Goal: Task Accomplishment & Management: Use online tool/utility

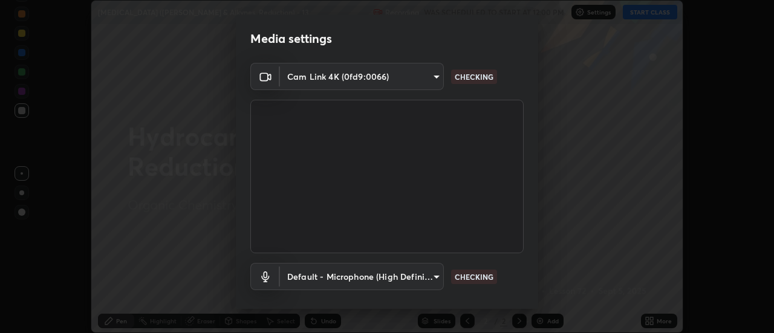
scroll to position [63, 0]
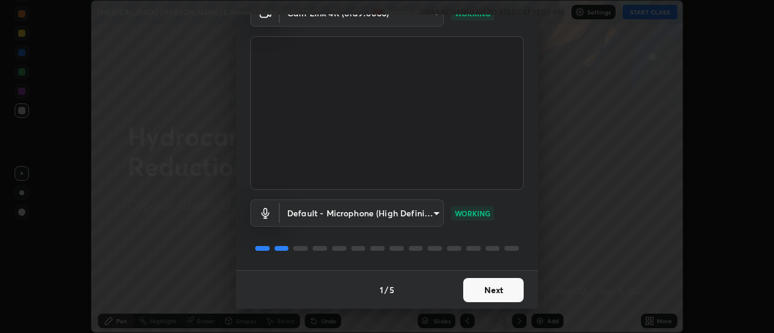
click at [472, 291] on button "Next" at bounding box center [493, 290] width 60 height 24
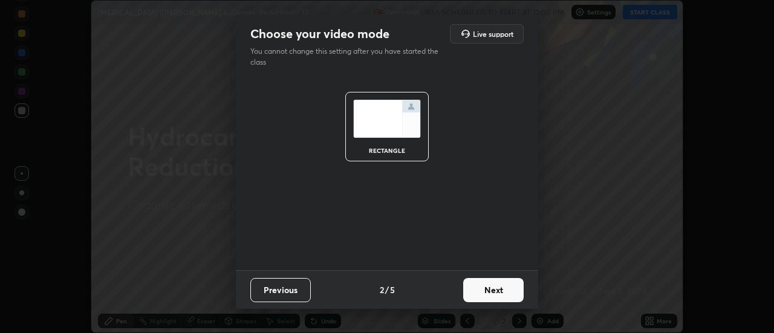
click at [475, 289] on button "Next" at bounding box center [493, 290] width 60 height 24
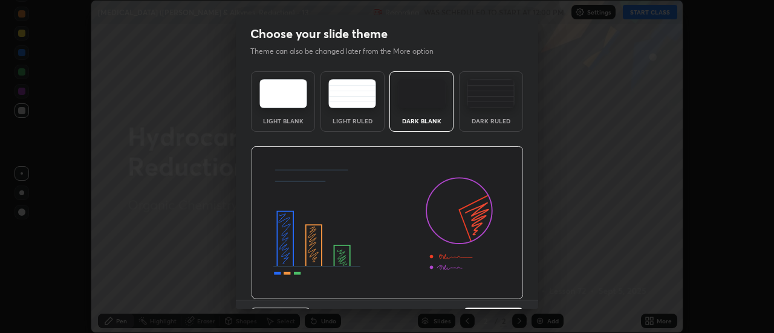
scroll to position [30, 0]
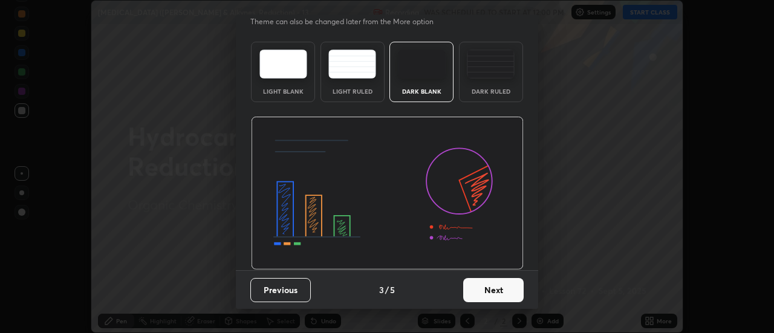
click at [484, 291] on button "Next" at bounding box center [493, 290] width 60 height 24
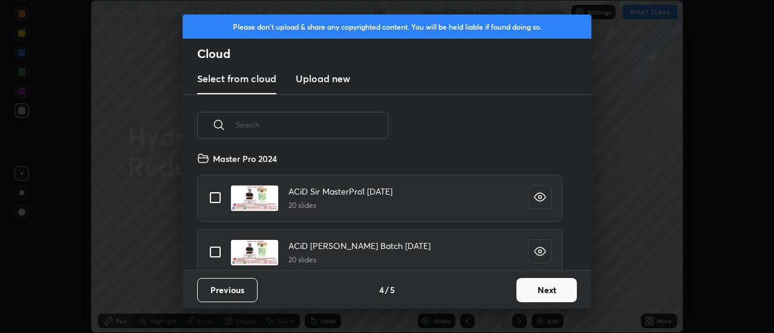
scroll to position [160, 0]
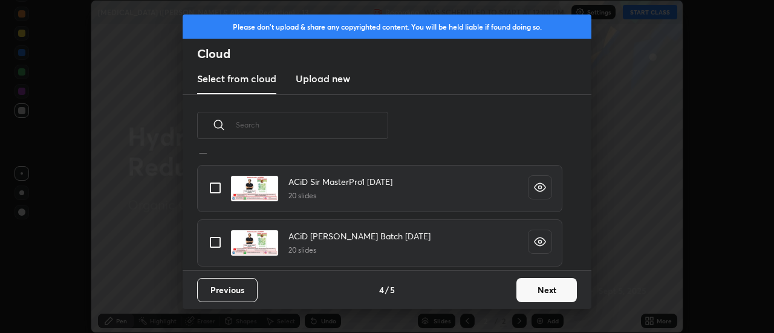
click at [213, 189] on input "grid" at bounding box center [215, 187] width 25 height 25
checkbox input "true"
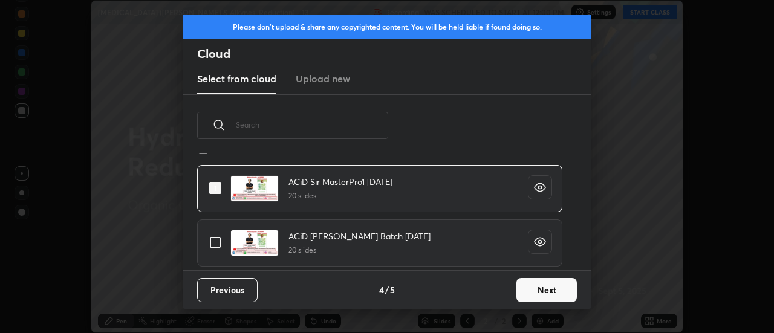
click at [528, 290] on button "Next" at bounding box center [546, 290] width 60 height 24
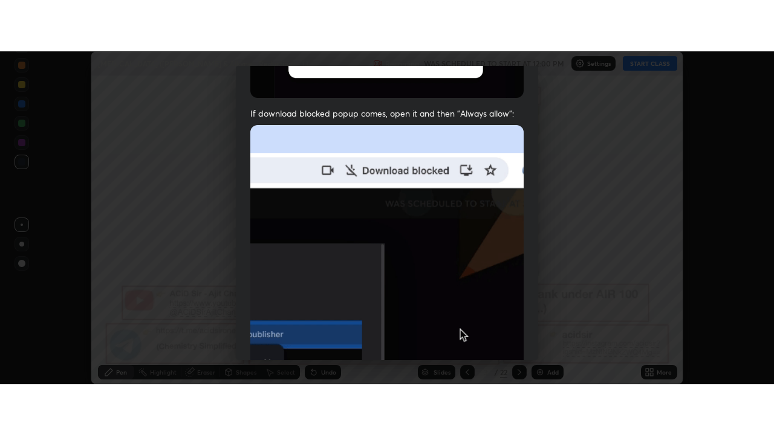
scroll to position [310, 0]
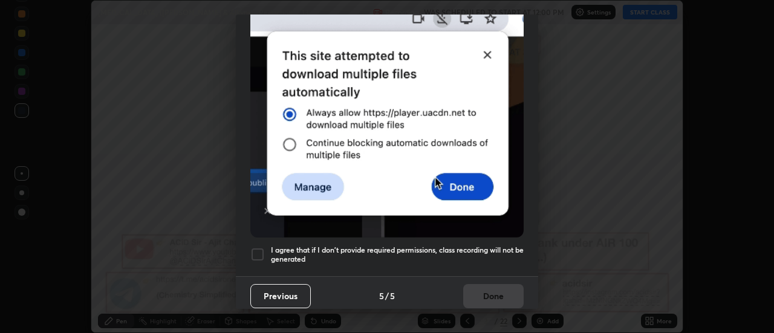
click at [260, 247] on div at bounding box center [257, 254] width 15 height 15
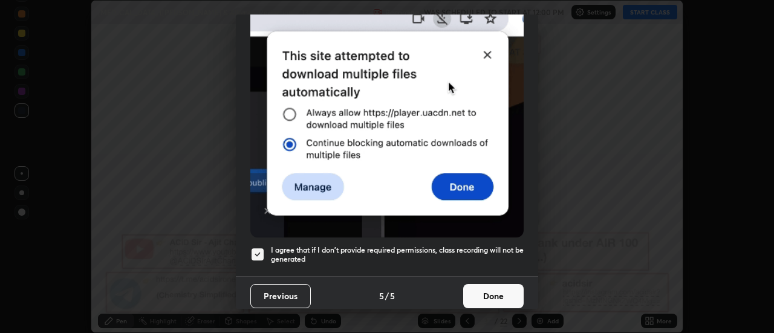
click at [481, 291] on button "Done" at bounding box center [493, 296] width 60 height 24
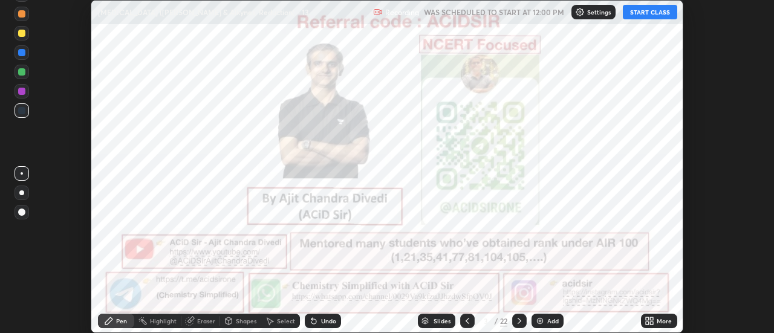
click at [652, 319] on icon at bounding box center [651, 318] width 3 height 3
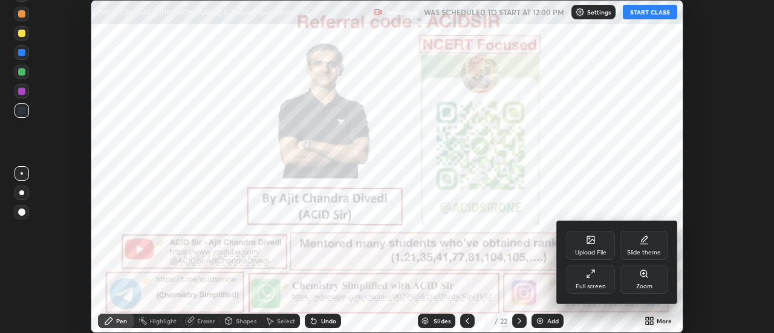
click at [601, 280] on div "Full screen" at bounding box center [590, 279] width 48 height 29
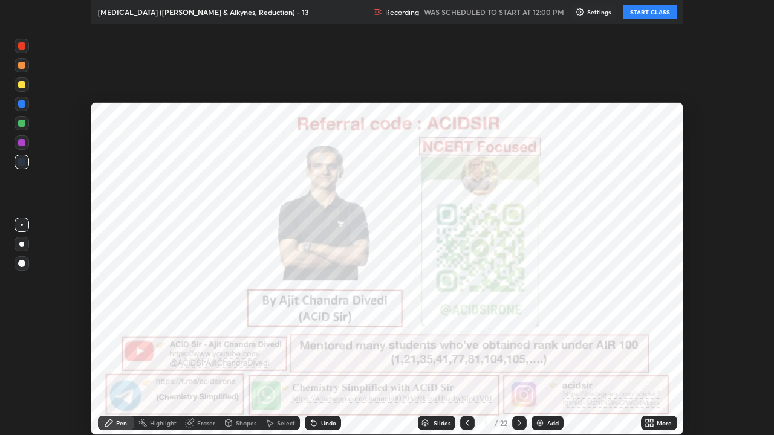
scroll to position [435, 774]
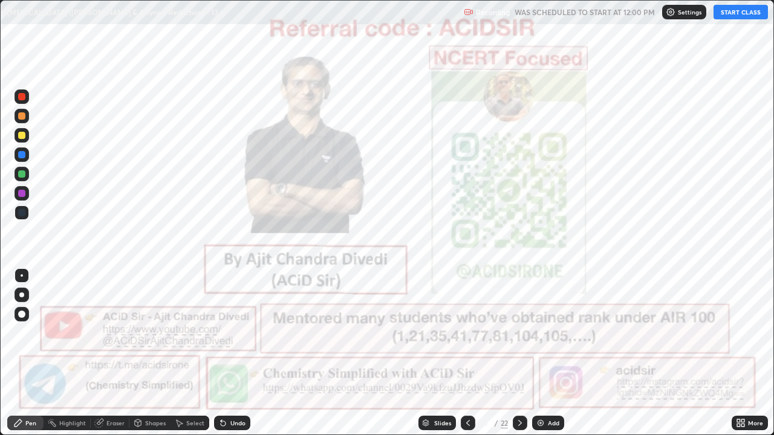
click at [738, 16] on button "START CLASS" at bounding box center [740, 12] width 54 height 15
click at [519, 332] on icon at bounding box center [520, 423] width 10 height 10
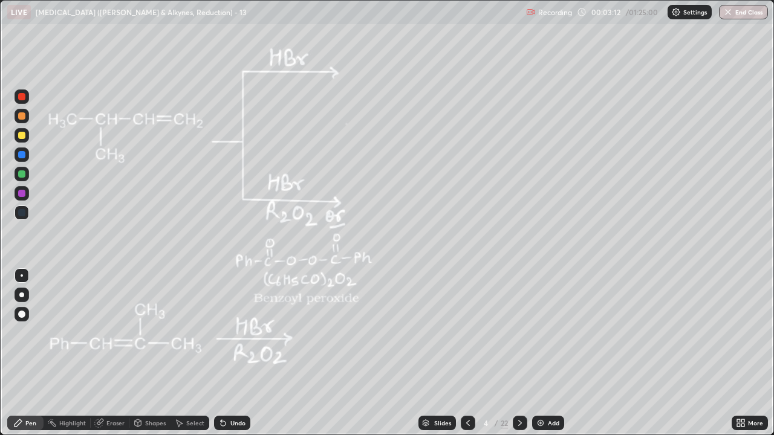
click at [22, 97] on div at bounding box center [21, 96] width 7 height 7
click at [24, 293] on div at bounding box center [22, 295] width 15 height 15
click at [70, 332] on div "Highlight" at bounding box center [67, 423] width 47 height 15
click at [16, 332] on icon at bounding box center [18, 423] width 7 height 7
click at [22, 137] on div at bounding box center [21, 135] width 7 height 7
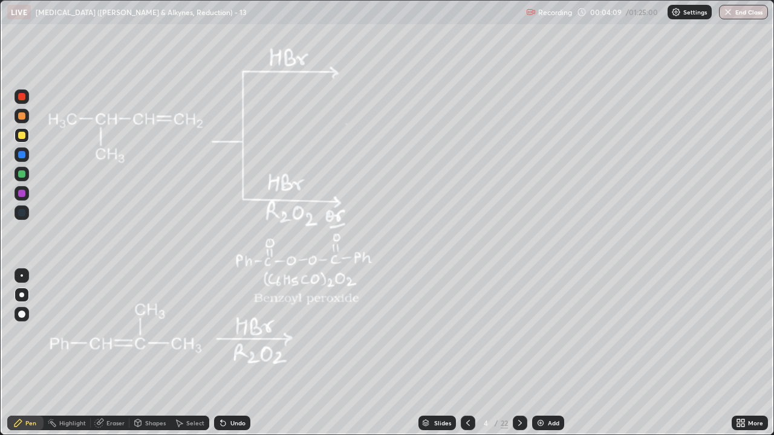
click at [229, 332] on div "Undo" at bounding box center [232, 423] width 36 height 15
click at [230, 332] on div "Undo" at bounding box center [237, 423] width 15 height 6
click at [233, 332] on div "Undo" at bounding box center [237, 423] width 15 height 6
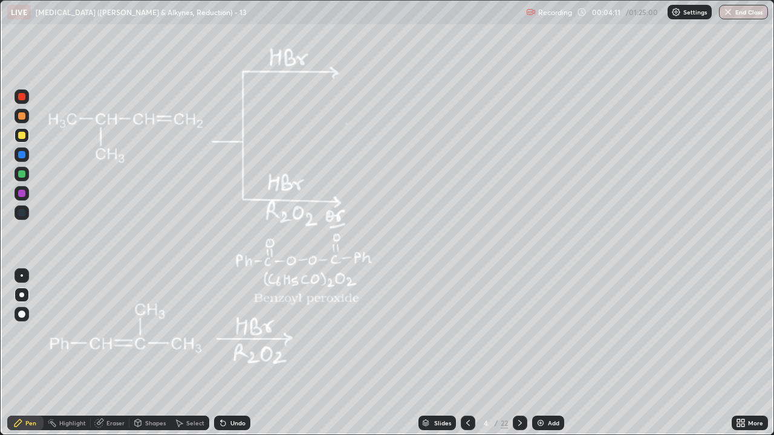
click at [239, 332] on div "Undo" at bounding box center [237, 423] width 15 height 6
click at [241, 332] on div "Undo" at bounding box center [237, 423] width 15 height 6
click at [244, 332] on div "Undo" at bounding box center [232, 423] width 36 height 15
click at [242, 332] on div "Undo" at bounding box center [232, 423] width 36 height 15
click at [242, 332] on div "Undo" at bounding box center [237, 423] width 15 height 6
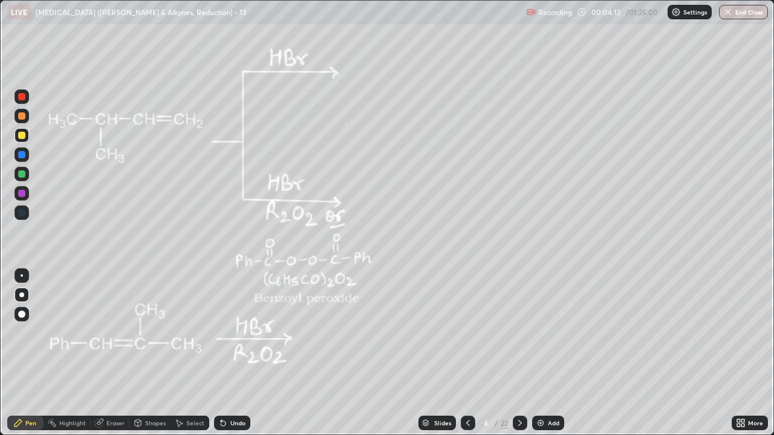
click at [242, 332] on div "Undo" at bounding box center [237, 423] width 15 height 6
click at [236, 332] on div "Undo" at bounding box center [237, 423] width 15 height 6
click at [244, 332] on div "Undo" at bounding box center [232, 423] width 36 height 15
click at [233, 332] on div "Undo" at bounding box center [237, 423] width 15 height 6
click at [20, 116] on div at bounding box center [21, 115] width 7 height 7
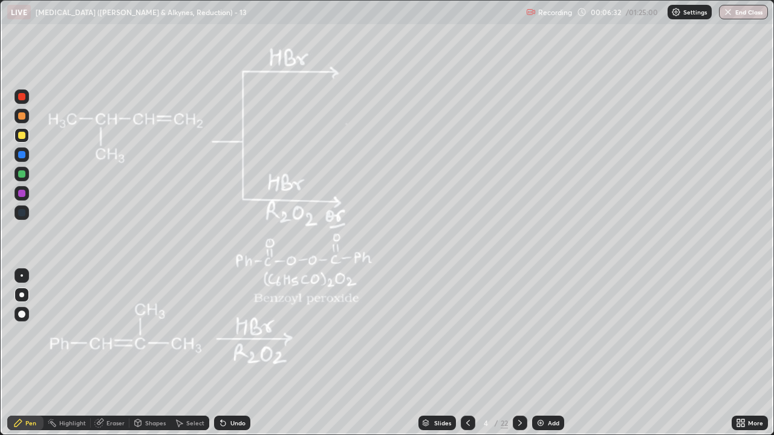
click at [21, 115] on div at bounding box center [21, 115] width 7 height 7
click at [155, 332] on div "Shapes" at bounding box center [155, 423] width 21 height 6
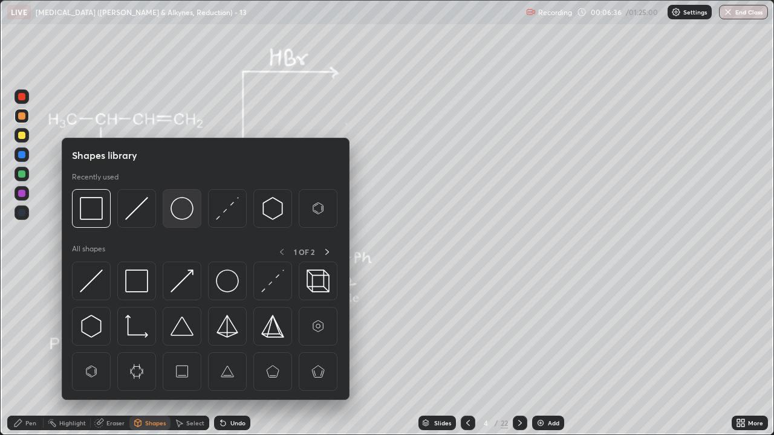
click at [182, 216] on img at bounding box center [181, 208] width 23 height 23
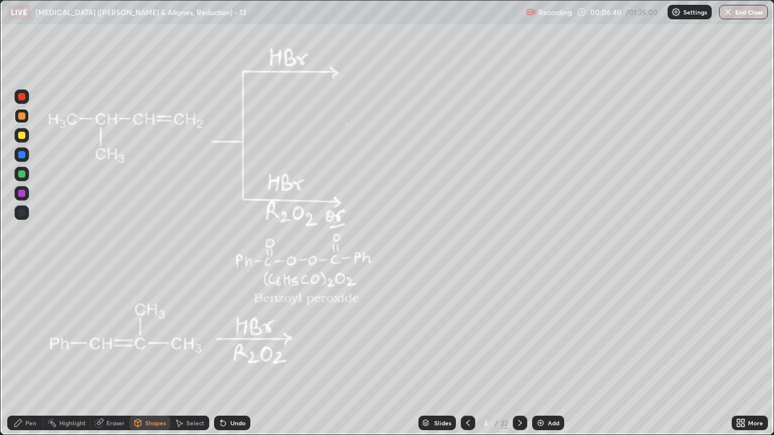
click at [232, 332] on div "Undo" at bounding box center [237, 423] width 15 height 6
click at [28, 332] on div "Pen" at bounding box center [30, 423] width 11 height 6
click at [232, 332] on div "Undo" at bounding box center [237, 423] width 15 height 6
click at [230, 332] on div "Undo" at bounding box center [237, 423] width 15 height 6
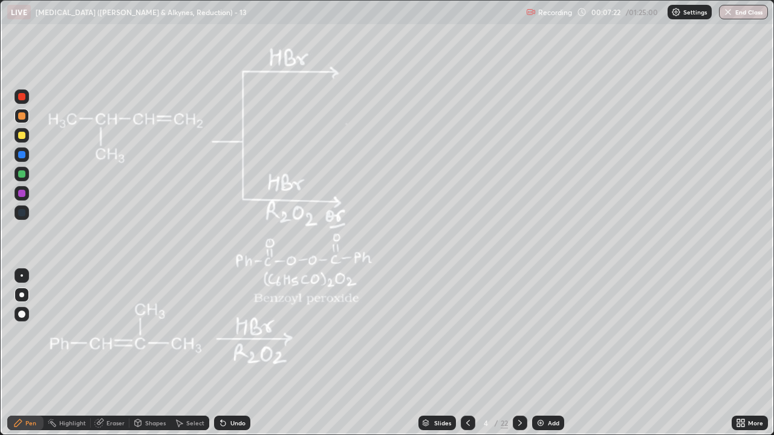
click at [234, 332] on div "Undo" at bounding box center [232, 423] width 36 height 15
click at [22, 137] on div at bounding box center [21, 135] width 7 height 7
click at [238, 332] on div "Undo" at bounding box center [237, 423] width 15 height 6
click at [235, 332] on div "Undo" at bounding box center [237, 423] width 15 height 6
click at [235, 332] on div "Undo" at bounding box center [232, 423] width 36 height 15
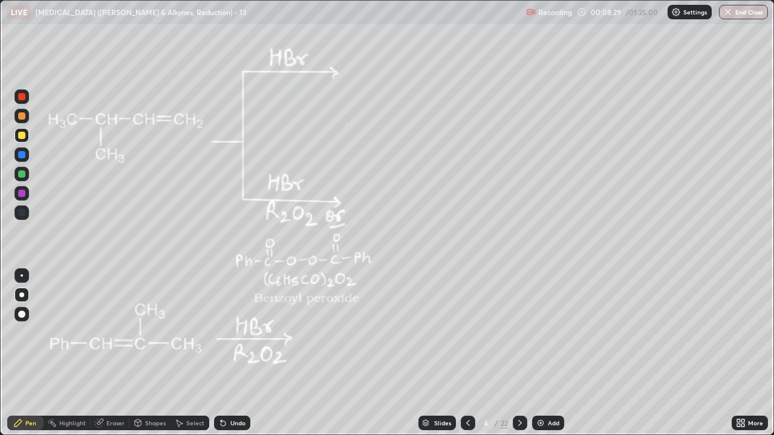
click at [28, 332] on div "Pen" at bounding box center [30, 423] width 11 height 6
click at [519, 332] on icon at bounding box center [520, 423] width 10 height 10
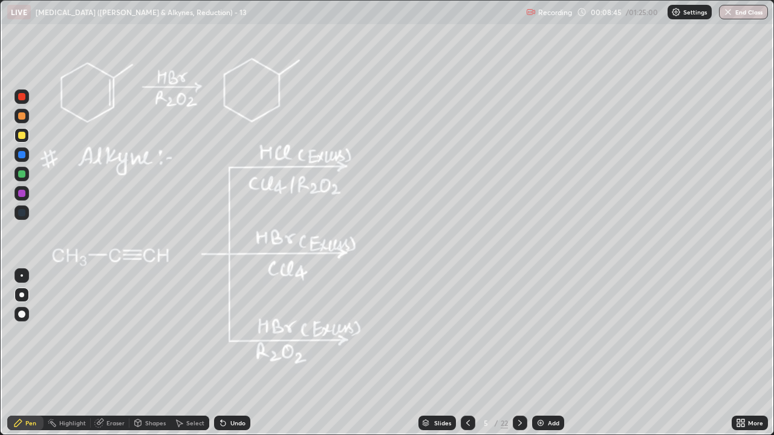
click at [21, 134] on div at bounding box center [21, 135] width 7 height 7
click at [24, 175] on div at bounding box center [21, 173] width 7 height 7
click at [233, 332] on div "Undo" at bounding box center [232, 423] width 36 height 15
click at [241, 332] on div "Undo" at bounding box center [237, 423] width 15 height 6
click at [245, 332] on div "Undo" at bounding box center [232, 423] width 36 height 15
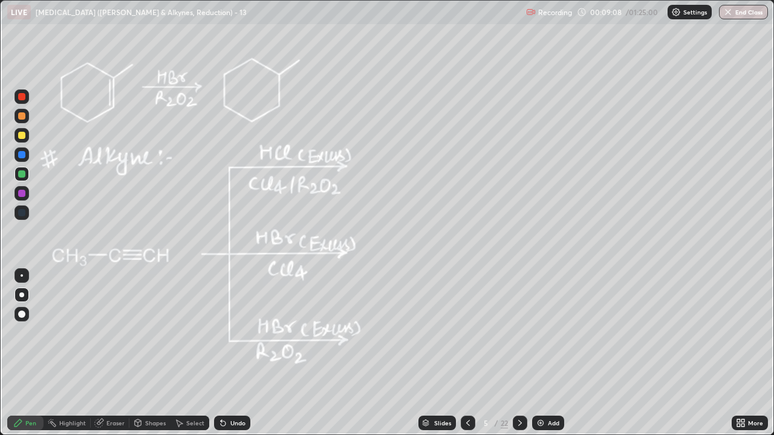
click at [21, 136] on div at bounding box center [21, 135] width 7 height 7
click at [230, 332] on div "Undo" at bounding box center [237, 423] width 15 height 6
click at [23, 176] on div at bounding box center [21, 173] width 7 height 7
click at [21, 97] on div at bounding box center [21, 96] width 7 height 7
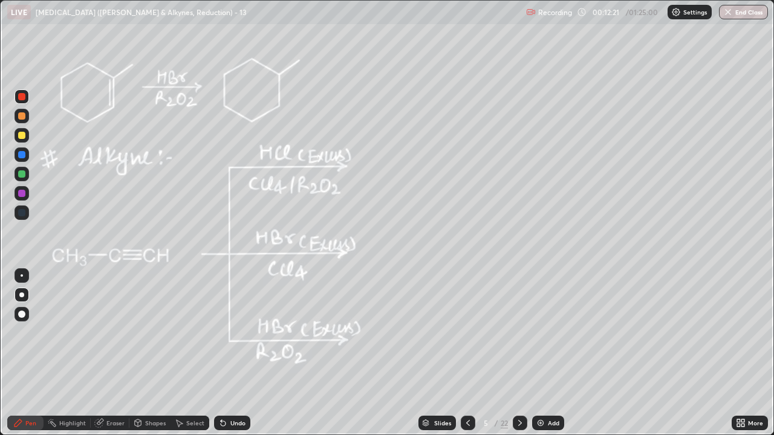
click at [233, 332] on div "Undo" at bounding box center [237, 423] width 15 height 6
click at [235, 332] on div "Undo" at bounding box center [237, 423] width 15 height 6
click at [233, 332] on div "Undo" at bounding box center [237, 423] width 15 height 6
click at [232, 332] on div "Undo" at bounding box center [232, 423] width 36 height 15
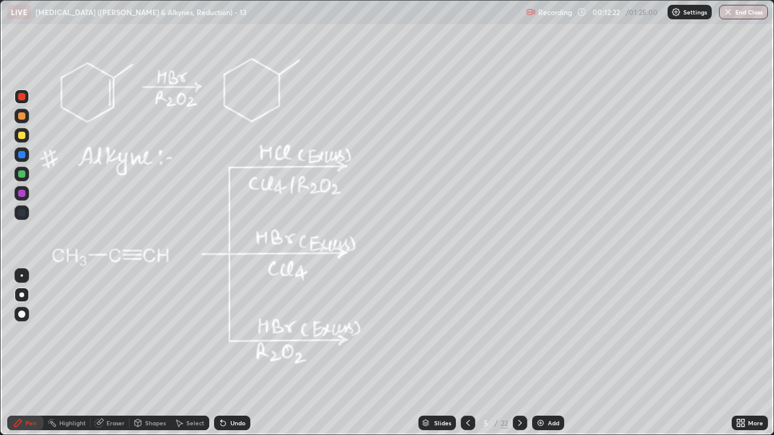
click at [232, 332] on div "Undo" at bounding box center [232, 423] width 36 height 15
click at [232, 332] on div "Undo" at bounding box center [237, 423] width 15 height 6
click at [230, 332] on div "Undo" at bounding box center [237, 423] width 15 height 6
click at [232, 332] on div "Undo" at bounding box center [237, 423] width 15 height 6
click at [235, 332] on div "Undo" at bounding box center [237, 423] width 15 height 6
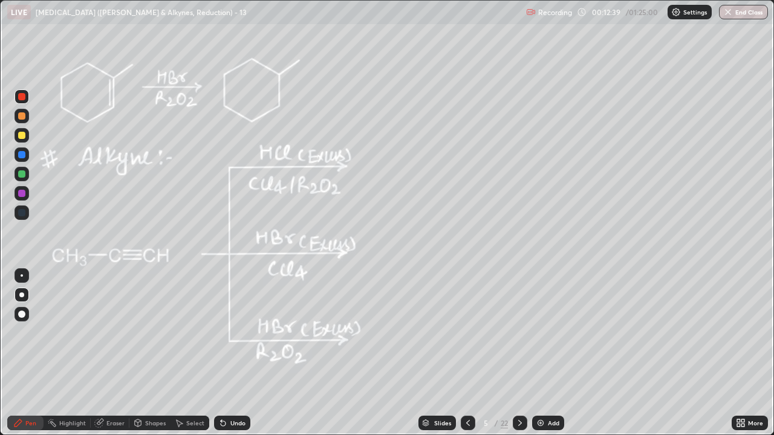
click at [238, 332] on div "Undo" at bounding box center [237, 423] width 15 height 6
click at [239, 332] on div "Undo" at bounding box center [232, 423] width 36 height 15
click at [22, 115] on div at bounding box center [21, 115] width 7 height 7
click at [19, 134] on div at bounding box center [21, 135] width 7 height 7
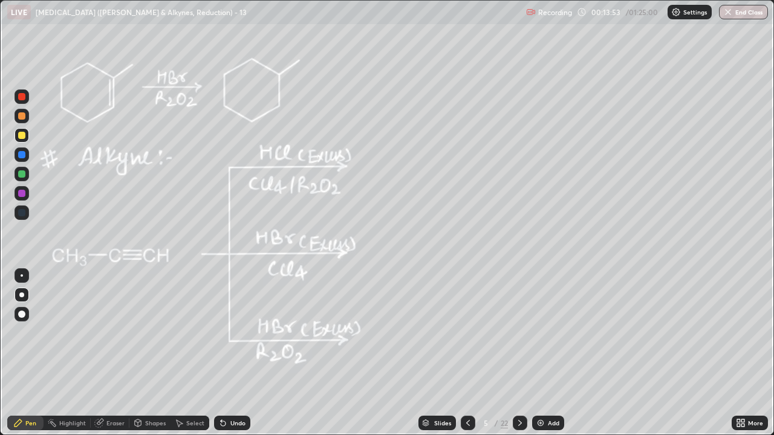
click at [67, 332] on div "Highlight" at bounding box center [72, 423] width 27 height 6
click at [13, 332] on div "Pen" at bounding box center [25, 423] width 36 height 15
click at [21, 99] on div at bounding box center [21, 96] width 7 height 7
click at [145, 332] on div "Shapes" at bounding box center [155, 423] width 21 height 6
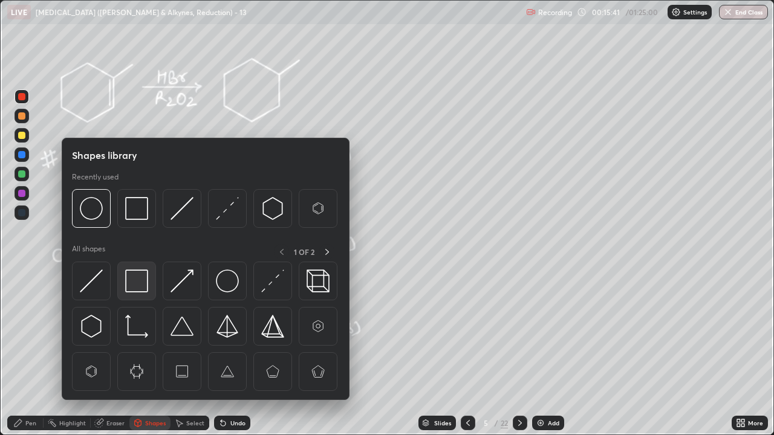
click at [133, 283] on img at bounding box center [136, 281] width 23 height 23
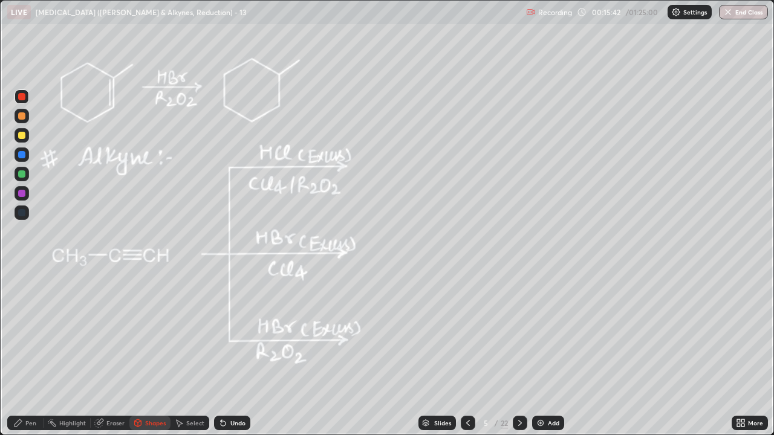
click at [21, 180] on div at bounding box center [22, 174] width 15 height 15
click at [64, 332] on div "Highlight" at bounding box center [72, 423] width 27 height 6
click at [66, 332] on div "Highlight" at bounding box center [67, 423] width 47 height 15
click at [28, 332] on div "Pen" at bounding box center [30, 423] width 11 height 6
click at [22, 135] on div at bounding box center [21, 135] width 7 height 7
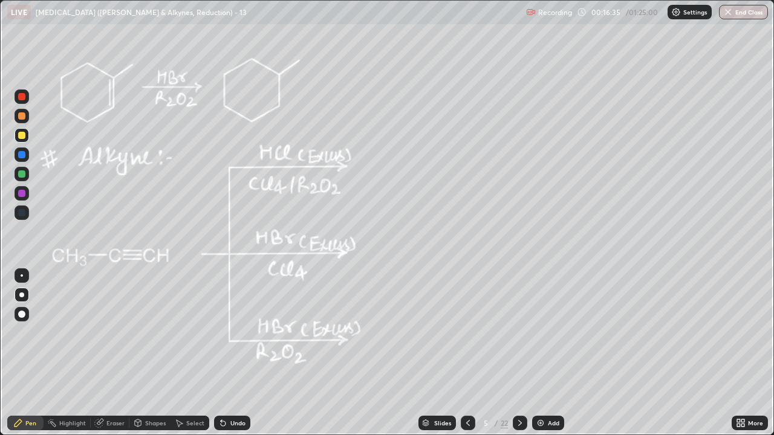
click at [21, 119] on div at bounding box center [21, 115] width 7 height 7
click at [79, 332] on div "Highlight" at bounding box center [72, 423] width 27 height 6
click at [16, 332] on icon at bounding box center [18, 423] width 7 height 7
click at [519, 332] on icon at bounding box center [520, 423] width 10 height 10
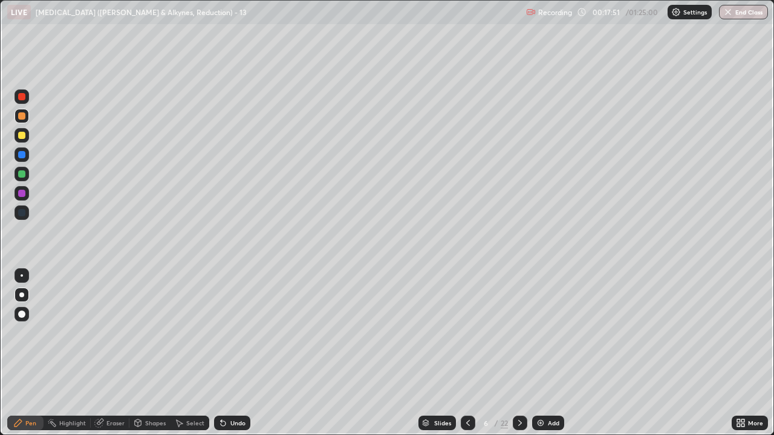
click at [22, 136] on div at bounding box center [21, 135] width 7 height 7
click at [238, 332] on div "Undo" at bounding box center [237, 423] width 15 height 6
click at [20, 95] on div at bounding box center [21, 96] width 7 height 7
click at [20, 93] on div at bounding box center [21, 96] width 7 height 7
click at [235, 332] on div "Undo" at bounding box center [237, 423] width 15 height 6
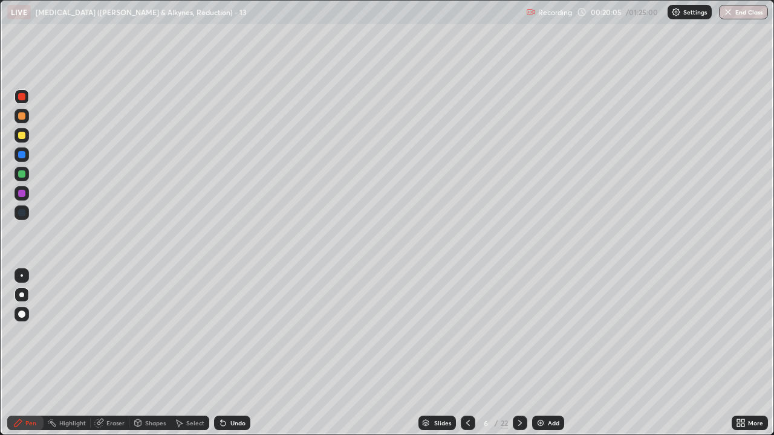
click at [235, 332] on div "Undo" at bounding box center [237, 423] width 15 height 6
click at [233, 332] on div "Undo" at bounding box center [237, 423] width 15 height 6
click at [230, 332] on div "Undo" at bounding box center [237, 423] width 15 height 6
click at [192, 332] on div "Select" at bounding box center [195, 423] width 18 height 6
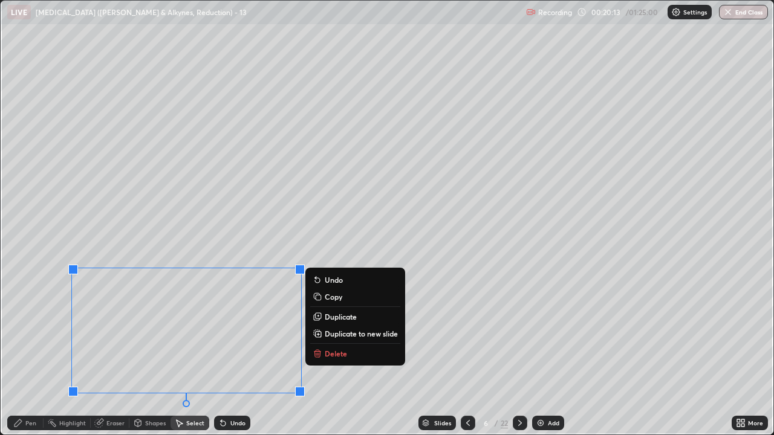
click at [339, 332] on p "Delete" at bounding box center [336, 354] width 22 height 10
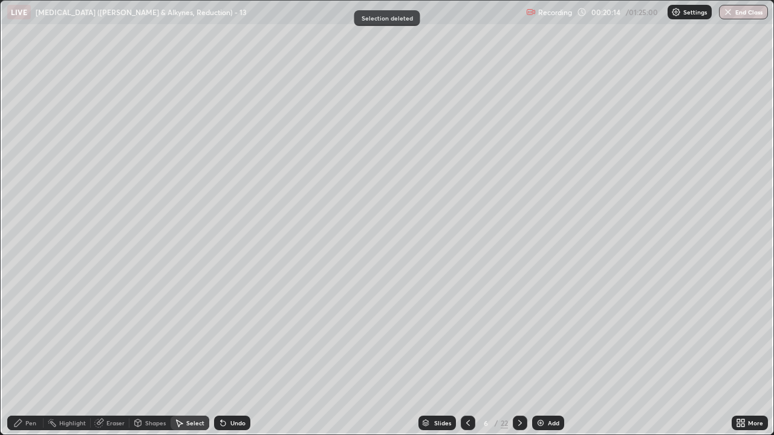
click at [23, 332] on div "Pen" at bounding box center [25, 423] width 36 height 15
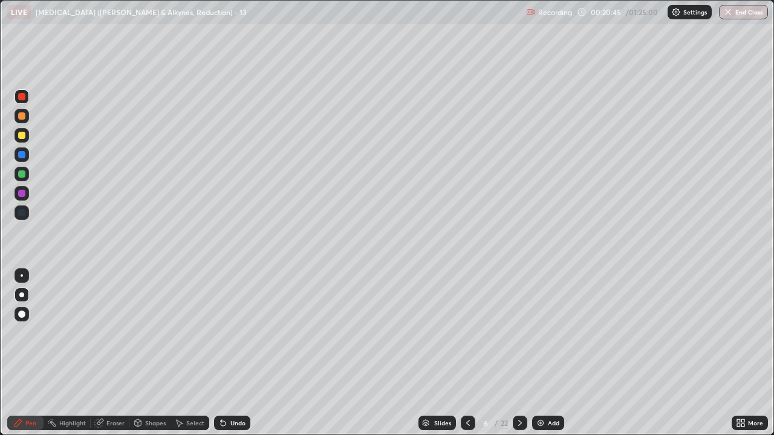
click at [21, 117] on div at bounding box center [21, 115] width 7 height 7
click at [226, 332] on div "Undo" at bounding box center [232, 423] width 36 height 15
click at [193, 332] on div "Select" at bounding box center [195, 423] width 18 height 6
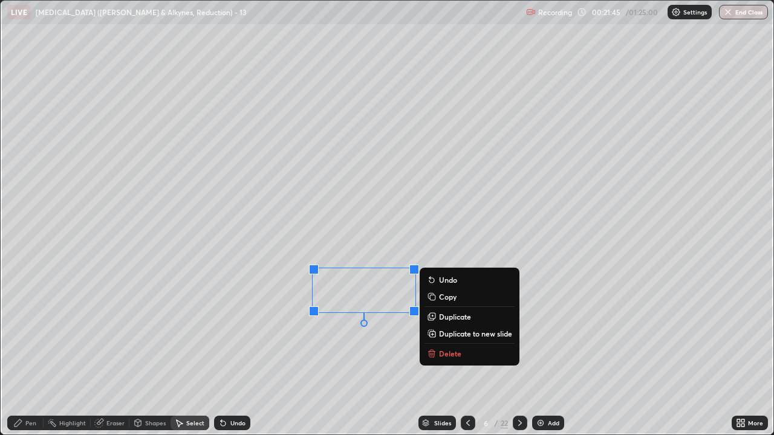
click at [467, 332] on button "Delete" at bounding box center [469, 353] width 90 height 15
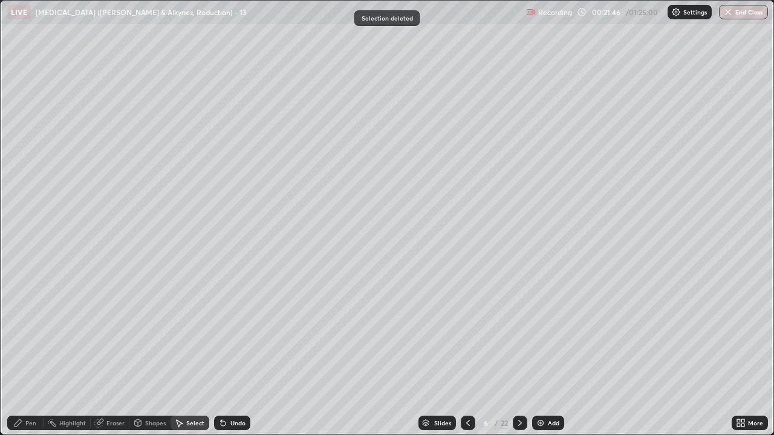
click at [27, 332] on div "Pen" at bounding box center [25, 423] width 36 height 15
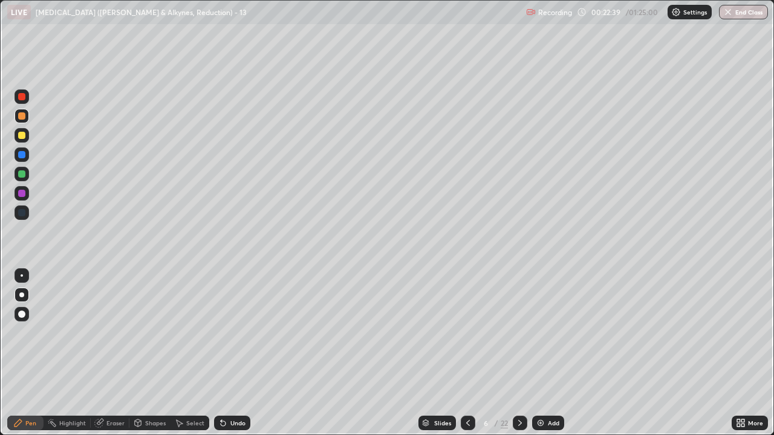
click at [519, 332] on icon at bounding box center [520, 423] width 10 height 10
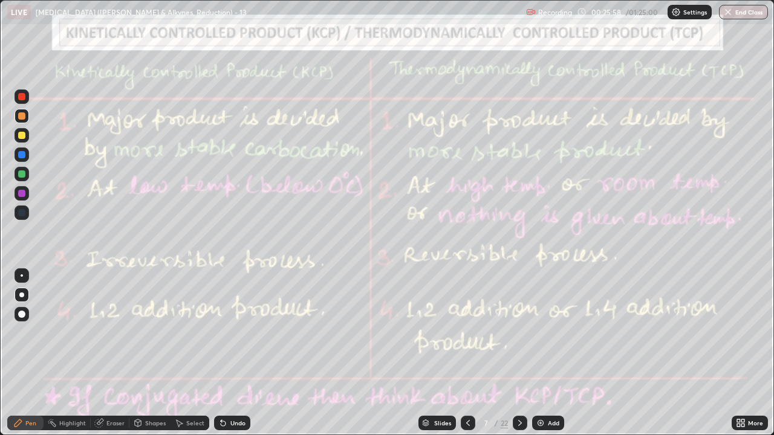
click at [465, 332] on icon at bounding box center [468, 423] width 10 height 10
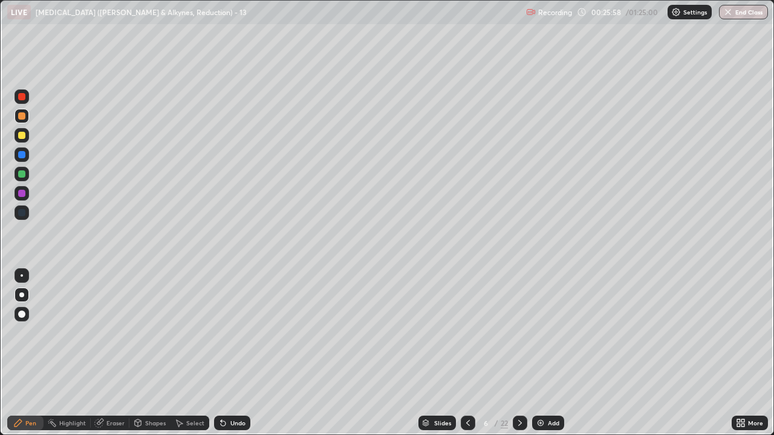
click at [472, 332] on div at bounding box center [468, 423] width 15 height 15
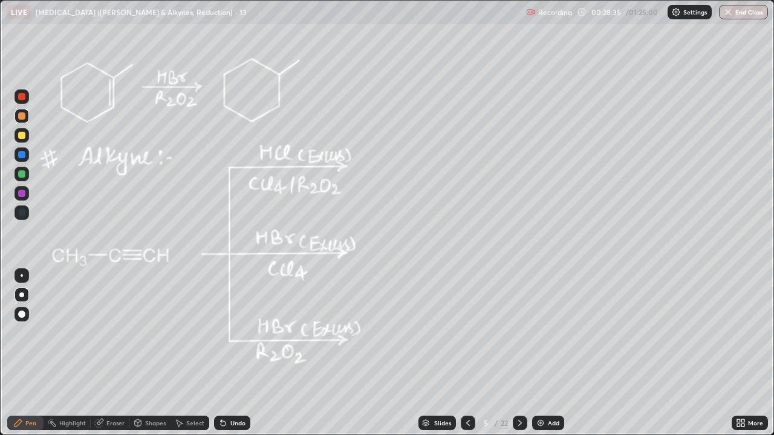
click at [518, 332] on icon at bounding box center [520, 423] width 4 height 6
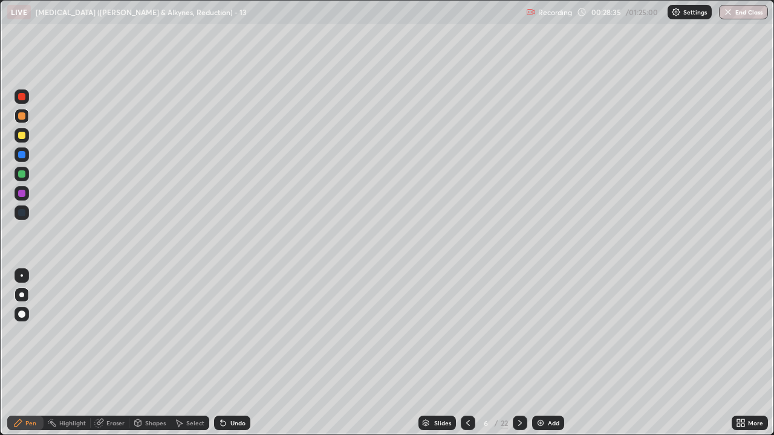
click at [519, 332] on icon at bounding box center [520, 423] width 10 height 10
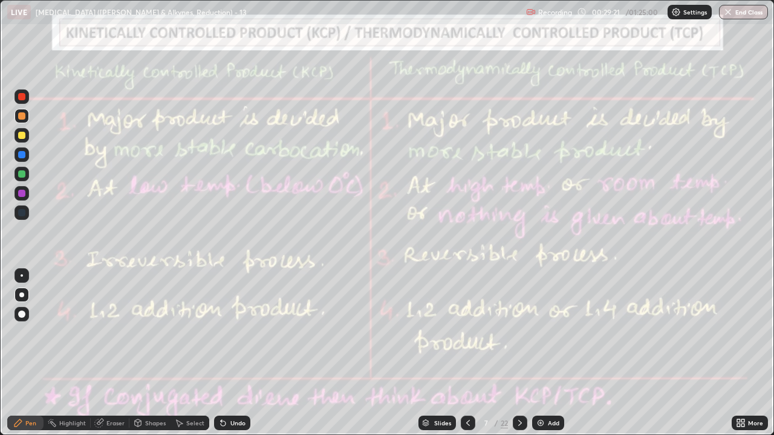
click at [53, 332] on rect at bounding box center [53, 424] width 6 height 6
click at [20, 138] on div at bounding box center [21, 135] width 7 height 7
click at [11, 332] on div "Pen" at bounding box center [25, 423] width 36 height 15
click at [519, 332] on icon at bounding box center [520, 423] width 10 height 10
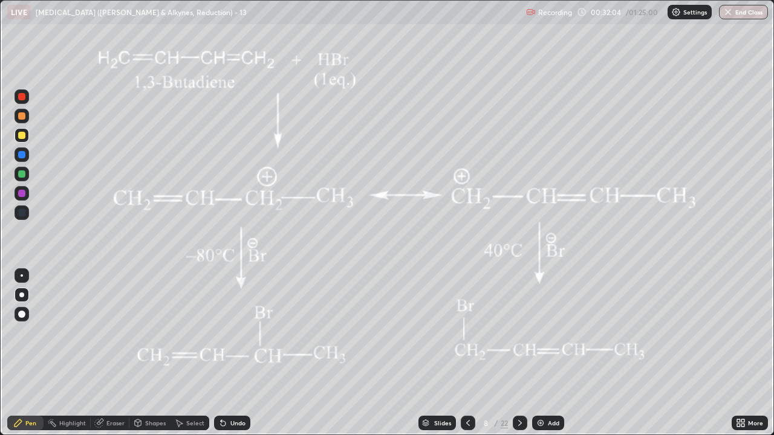
click at [465, 332] on icon at bounding box center [468, 423] width 10 height 10
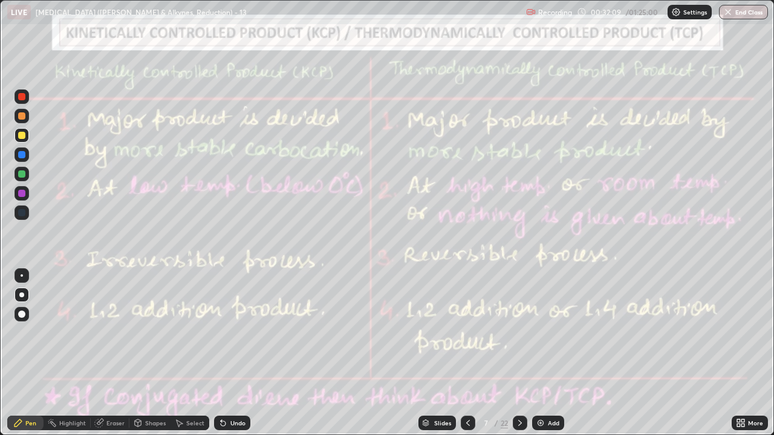
click at [519, 332] on icon at bounding box center [520, 423] width 10 height 10
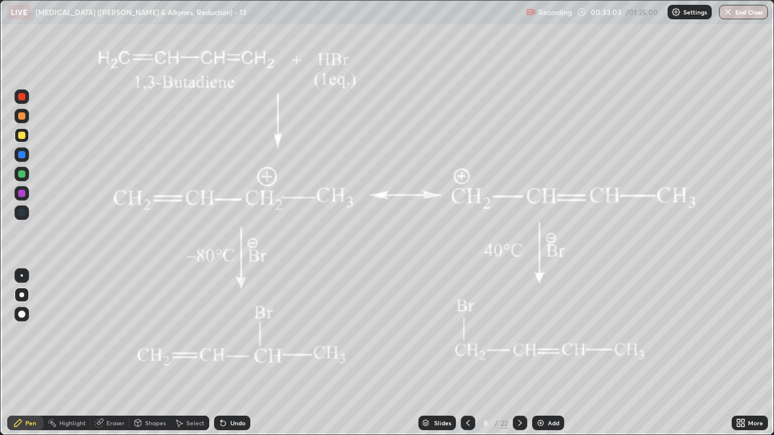
click at [71, 332] on div "Highlight" at bounding box center [67, 423] width 47 height 15
click at [20, 332] on icon at bounding box center [18, 423] width 10 height 10
click at [23, 96] on div at bounding box center [21, 96] width 7 height 7
click at [58, 332] on div "Highlight" at bounding box center [67, 423] width 47 height 15
click at [22, 332] on icon at bounding box center [18, 423] width 10 height 10
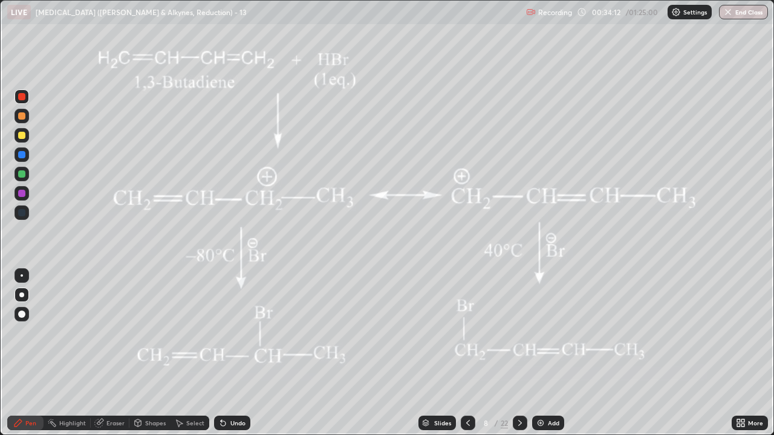
click at [232, 332] on div "Undo" at bounding box center [237, 423] width 15 height 6
click at [238, 332] on div "Undo" at bounding box center [237, 423] width 15 height 6
click at [24, 137] on div at bounding box center [21, 135] width 7 height 7
click at [23, 137] on div at bounding box center [21, 135] width 7 height 7
click at [27, 172] on div at bounding box center [22, 174] width 15 height 15
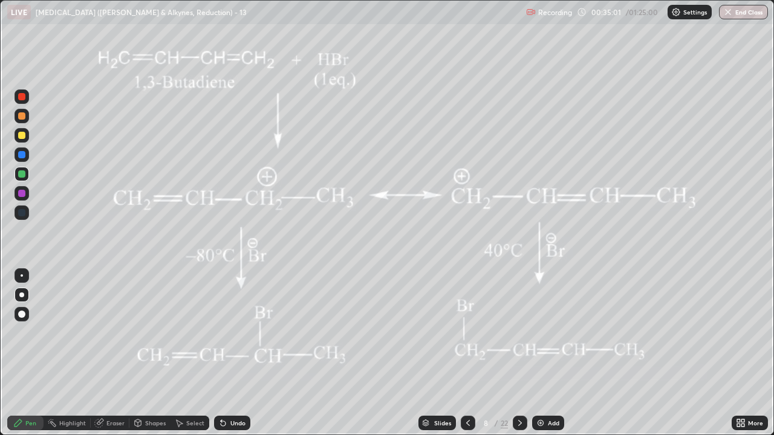
click at [22, 136] on div at bounding box center [21, 135] width 7 height 7
click at [23, 137] on div at bounding box center [21, 135] width 7 height 7
click at [19, 136] on div at bounding box center [21, 135] width 7 height 7
click at [158, 332] on div "Shapes" at bounding box center [149, 423] width 41 height 15
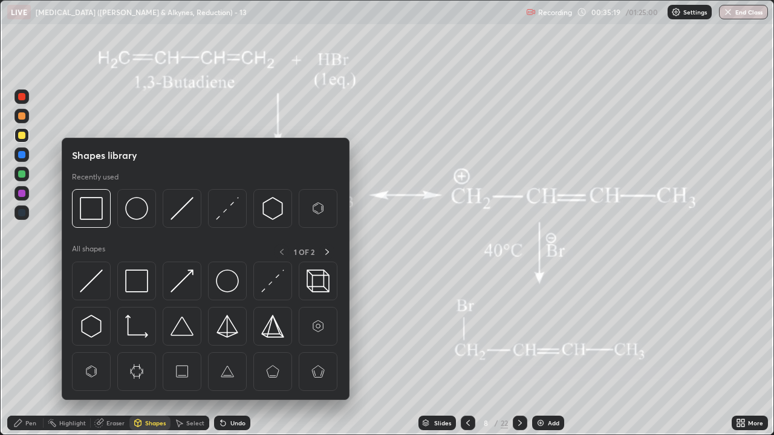
click at [190, 332] on div "Select" at bounding box center [195, 423] width 18 height 6
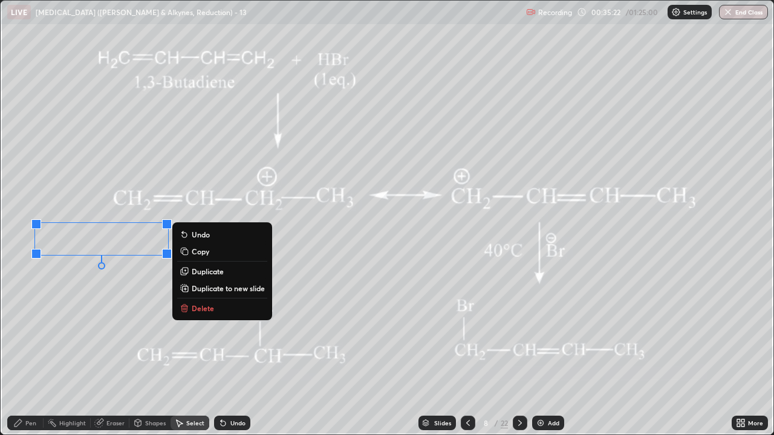
click at [30, 332] on div "Pen" at bounding box center [30, 423] width 11 height 6
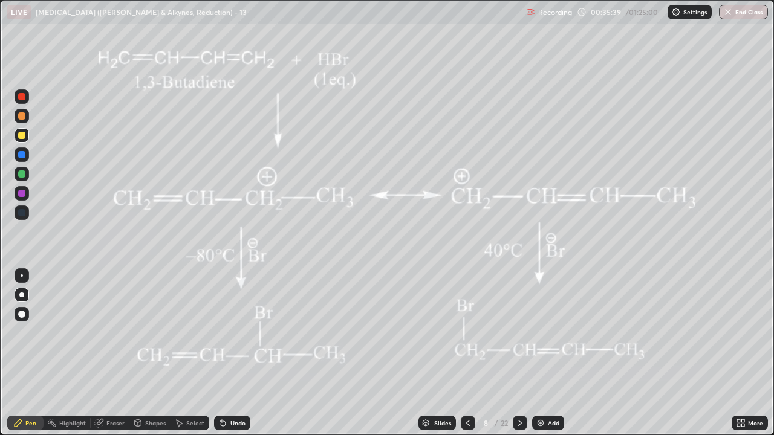
click at [461, 332] on div at bounding box center [468, 423] width 15 height 15
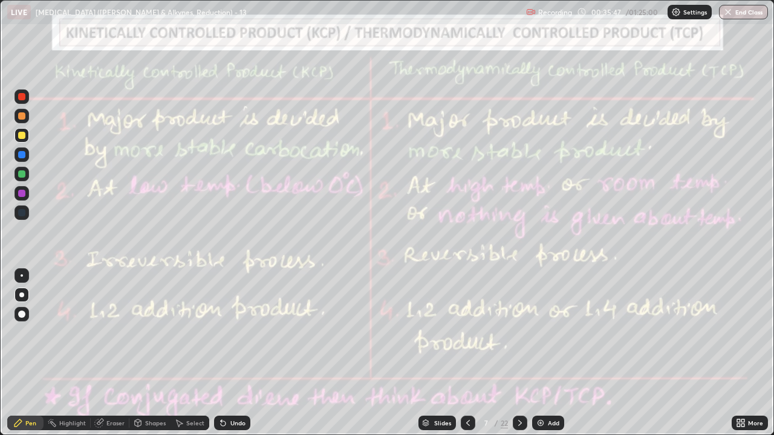
click at [519, 332] on icon at bounding box center [520, 423] width 10 height 10
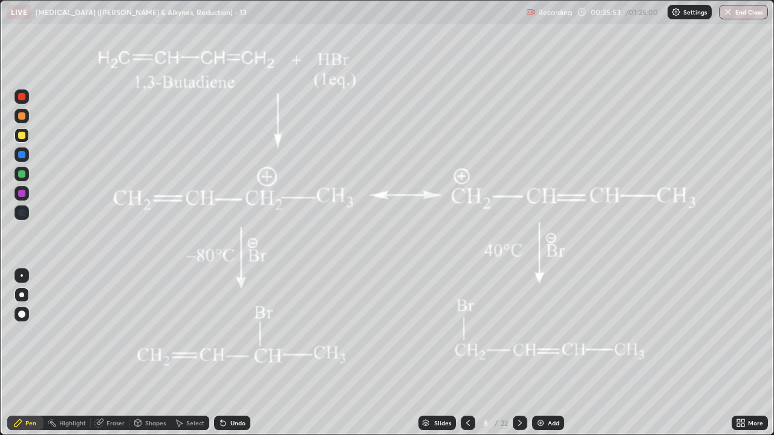
click at [20, 119] on div at bounding box center [21, 115] width 7 height 7
click at [18, 96] on div at bounding box center [21, 96] width 7 height 7
click at [520, 332] on icon at bounding box center [520, 423] width 10 height 10
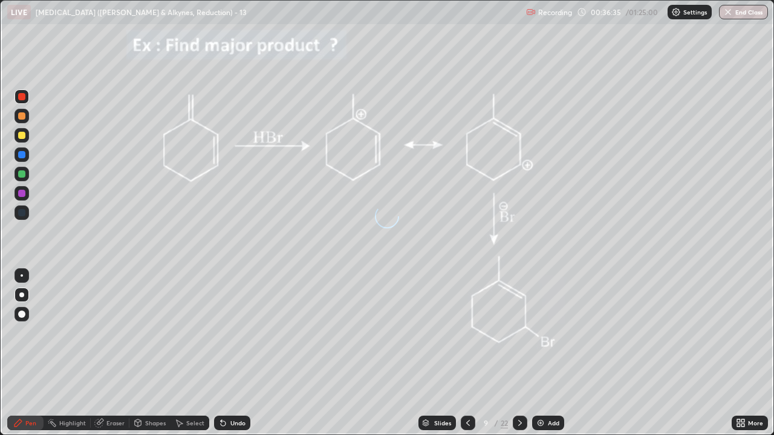
click at [468, 332] on icon at bounding box center [468, 423] width 10 height 10
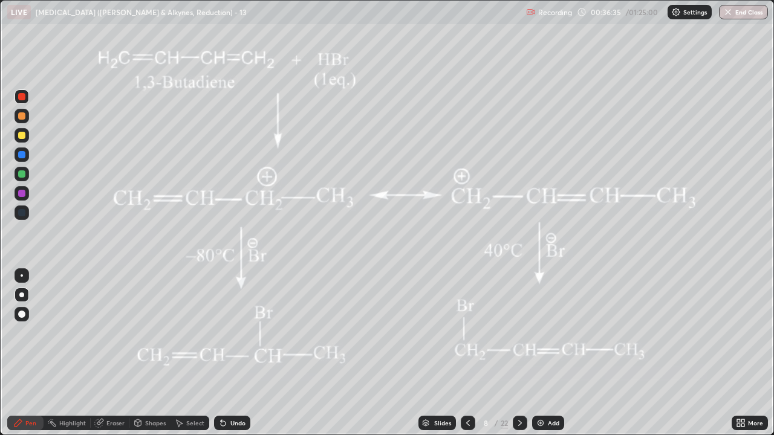
click at [465, 332] on icon at bounding box center [468, 423] width 10 height 10
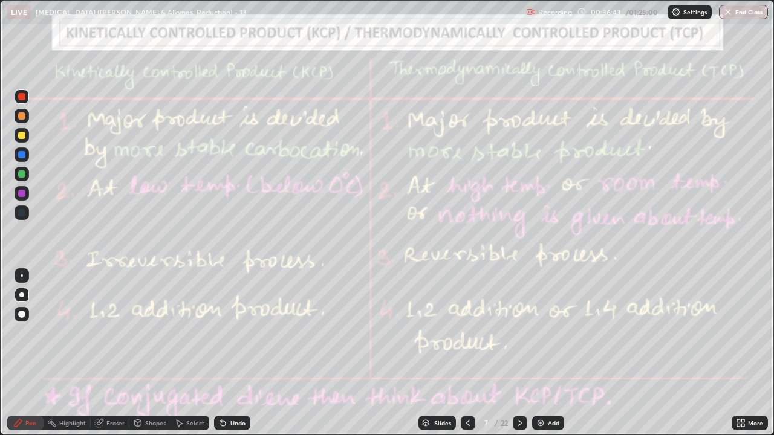
click at [466, 332] on icon at bounding box center [468, 423] width 10 height 10
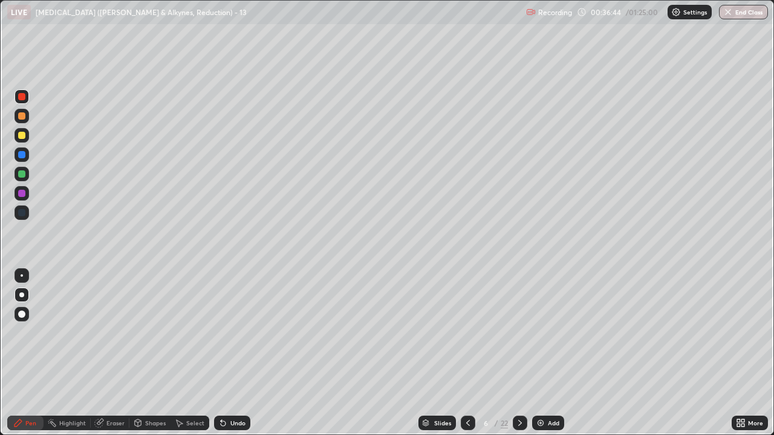
click at [513, 332] on div at bounding box center [520, 423] width 15 height 15
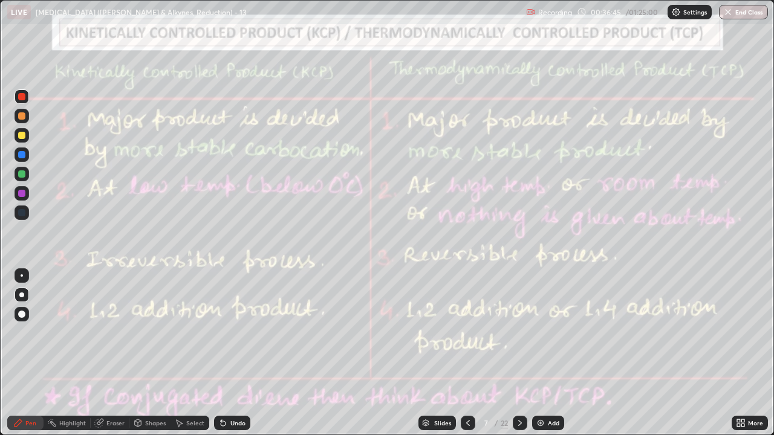
click at [515, 332] on icon at bounding box center [520, 423] width 10 height 10
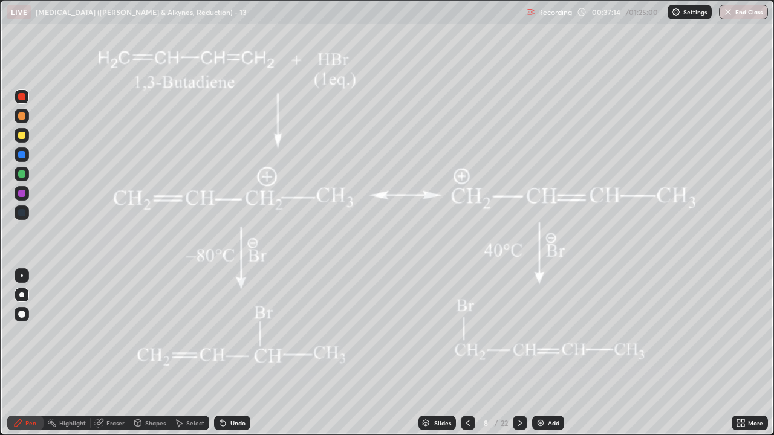
click at [14, 332] on icon at bounding box center [18, 423] width 10 height 10
click at [20, 135] on div at bounding box center [21, 135] width 7 height 7
click at [18, 118] on div at bounding box center [21, 115] width 7 height 7
click at [21, 97] on div at bounding box center [21, 96] width 7 height 7
click at [26, 332] on div "Pen" at bounding box center [25, 423] width 36 height 15
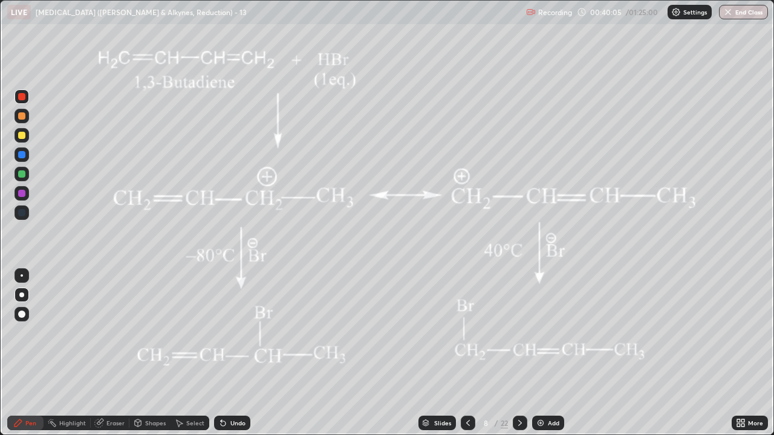
click at [21, 213] on div at bounding box center [21, 212] width 7 height 7
click at [21, 97] on div at bounding box center [21, 96] width 7 height 7
click at [67, 332] on div "Highlight" at bounding box center [72, 423] width 27 height 6
click at [16, 332] on icon at bounding box center [18, 423] width 7 height 7
click at [22, 174] on div at bounding box center [21, 173] width 7 height 7
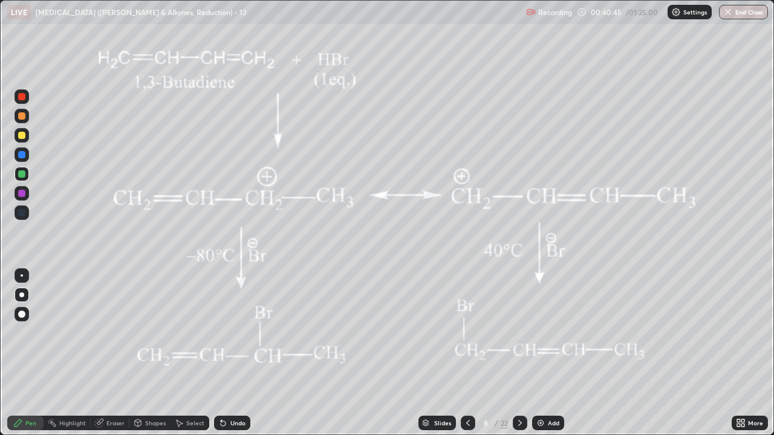
click at [21, 135] on div at bounding box center [21, 135] width 7 height 7
click at [21, 97] on div at bounding box center [21, 96] width 7 height 7
click at [22, 140] on div at bounding box center [22, 135] width 15 height 15
click at [184, 332] on div "Select" at bounding box center [189, 423] width 39 height 15
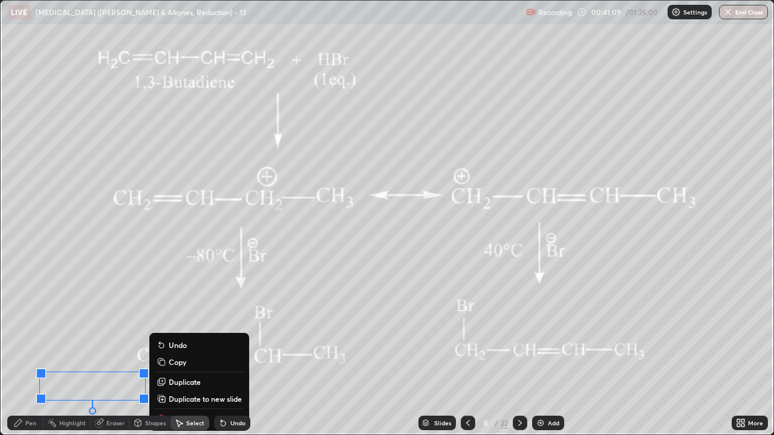
click at [34, 332] on div "Pen" at bounding box center [30, 423] width 11 height 6
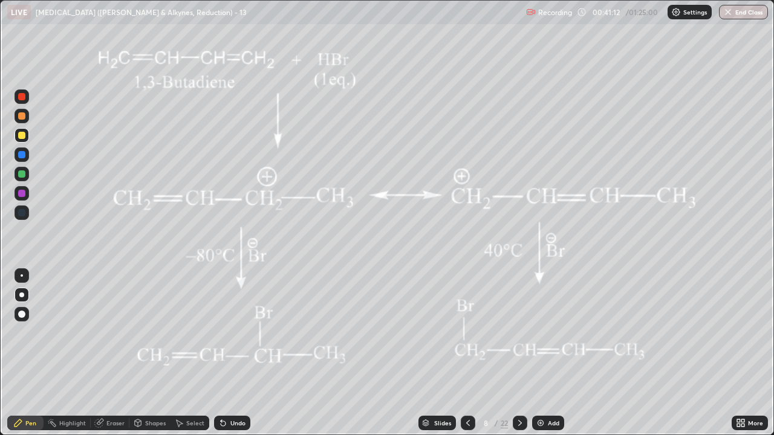
click at [195, 332] on div "Select" at bounding box center [195, 423] width 18 height 6
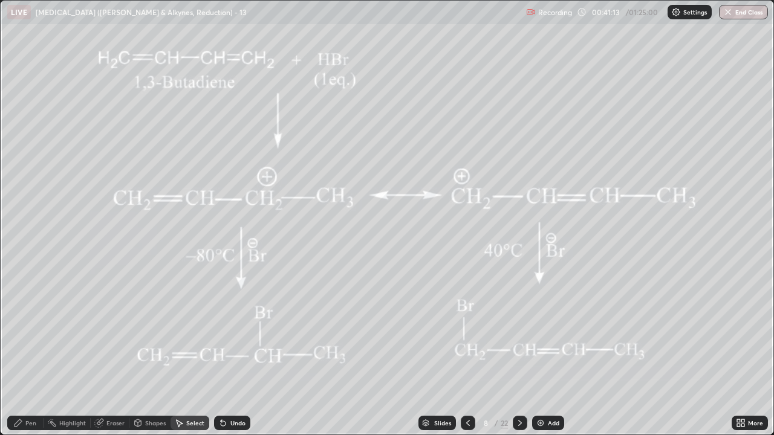
click at [193, 332] on div "Select" at bounding box center [195, 423] width 18 height 6
click at [227, 332] on div "Undo" at bounding box center [232, 423] width 36 height 15
click at [29, 332] on div "Pen" at bounding box center [30, 423] width 11 height 6
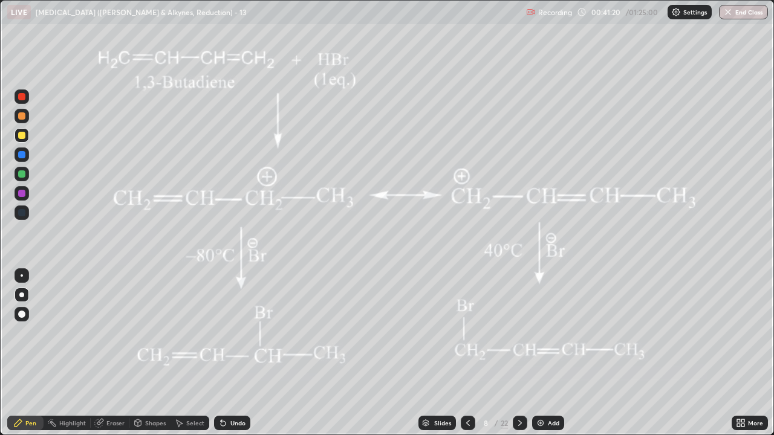
click at [20, 97] on div at bounding box center [21, 96] width 7 height 7
click at [72, 332] on div "Highlight" at bounding box center [72, 423] width 27 height 6
click at [19, 154] on div at bounding box center [21, 154] width 7 height 7
click at [18, 332] on icon at bounding box center [18, 423] width 7 height 7
click at [22, 175] on div at bounding box center [21, 173] width 7 height 7
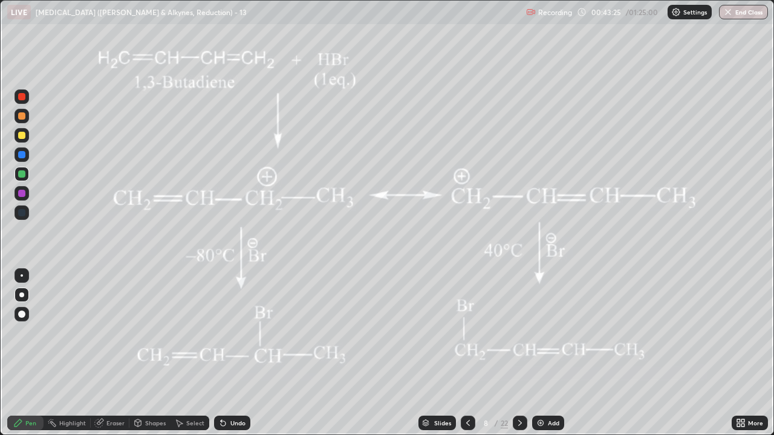
click at [22, 196] on div at bounding box center [21, 193] width 7 height 7
click at [21, 117] on div at bounding box center [21, 115] width 7 height 7
click at [21, 114] on div at bounding box center [21, 115] width 7 height 7
click at [23, 136] on div at bounding box center [21, 135] width 7 height 7
click at [24, 135] on div at bounding box center [21, 135] width 7 height 7
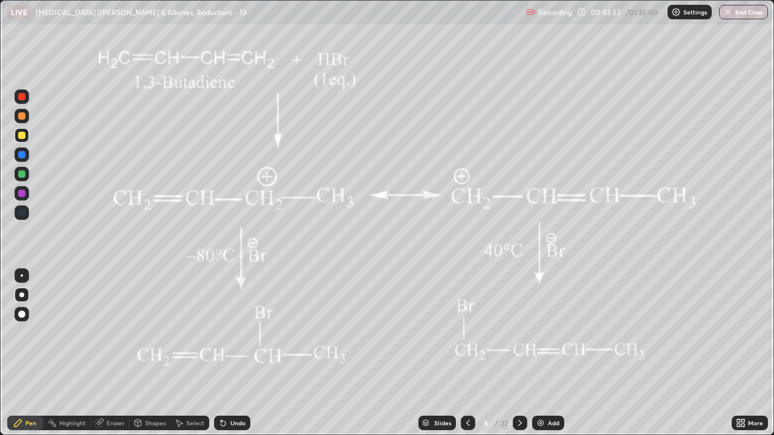
click at [234, 332] on div "Undo" at bounding box center [237, 423] width 15 height 6
click at [21, 96] on div at bounding box center [21, 96] width 7 height 7
click at [19, 94] on div at bounding box center [21, 96] width 7 height 7
click at [22, 175] on div at bounding box center [21, 173] width 7 height 7
click at [19, 135] on div at bounding box center [21, 135] width 7 height 7
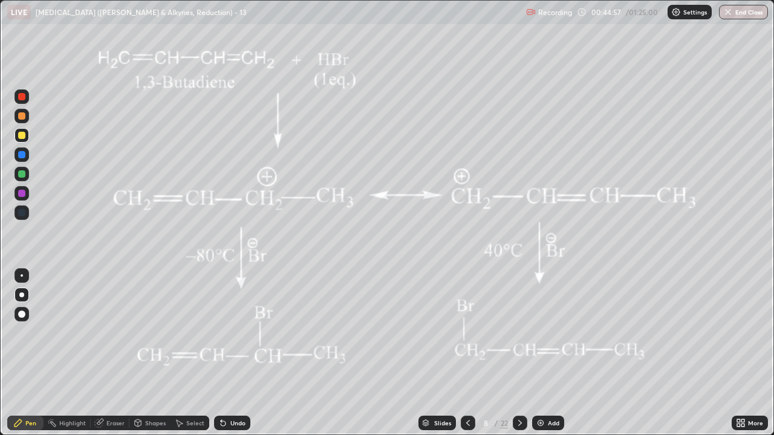
click at [27, 176] on div at bounding box center [22, 174] width 15 height 15
click at [25, 134] on div at bounding box center [21, 135] width 7 height 7
click at [241, 332] on div "Undo" at bounding box center [237, 423] width 15 height 6
click at [235, 332] on div "Undo" at bounding box center [237, 423] width 15 height 6
click at [77, 332] on div "Highlight" at bounding box center [72, 423] width 27 height 6
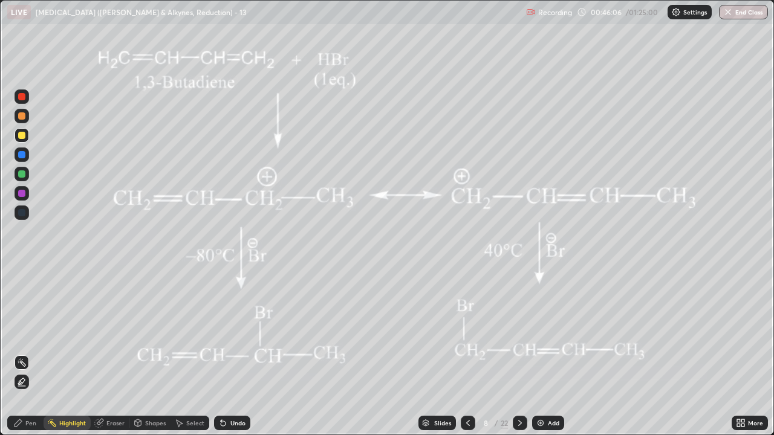
click at [14, 332] on icon at bounding box center [18, 423] width 10 height 10
click at [22, 173] on div at bounding box center [21, 173] width 7 height 7
click at [71, 332] on div "Highlight" at bounding box center [72, 423] width 27 height 6
click at [21, 332] on icon at bounding box center [21, 382] width 2 height 2
click at [18, 134] on div at bounding box center [21, 135] width 7 height 7
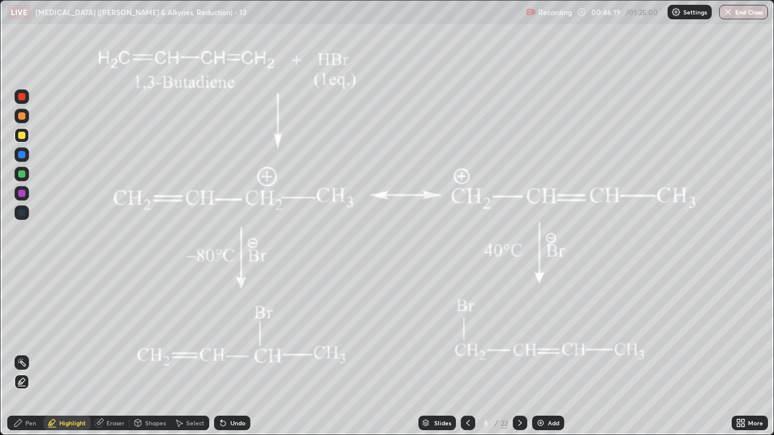
click at [19, 136] on div at bounding box center [21, 135] width 7 height 7
click at [20, 134] on div at bounding box center [21, 135] width 7 height 7
click at [20, 133] on div at bounding box center [21, 135] width 7 height 7
click at [21, 115] on div at bounding box center [21, 115] width 7 height 7
click at [21, 118] on div at bounding box center [21, 115] width 7 height 7
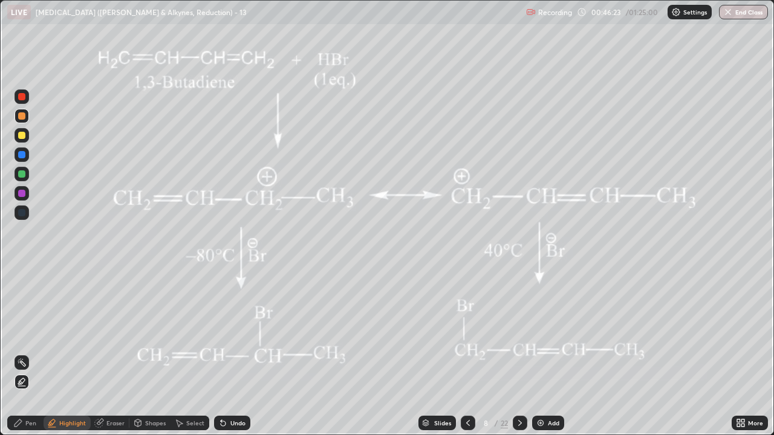
click at [236, 332] on div "Undo" at bounding box center [237, 423] width 15 height 6
click at [22, 192] on div at bounding box center [21, 193] width 7 height 7
click at [466, 332] on icon at bounding box center [468, 423] width 10 height 10
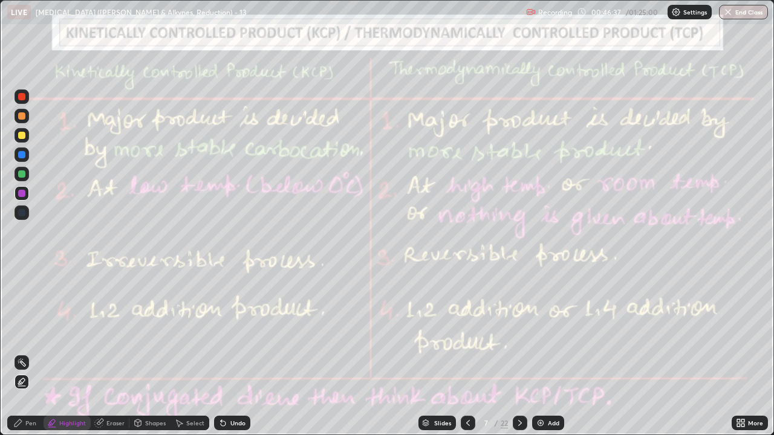
click at [519, 332] on icon at bounding box center [520, 423] width 10 height 10
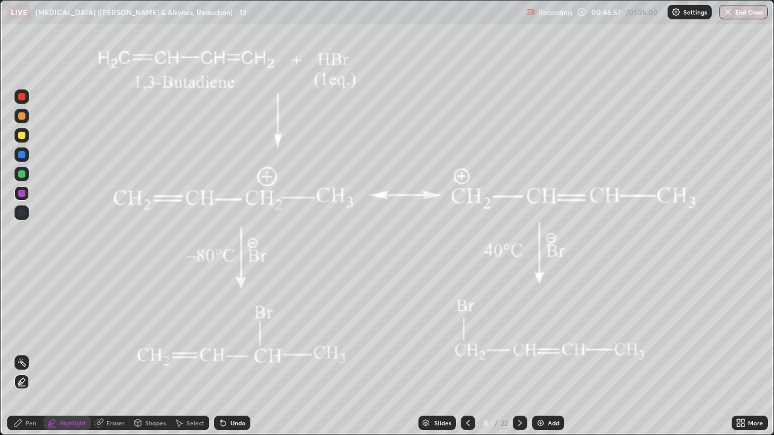
click at [19, 193] on div at bounding box center [21, 193] width 7 height 7
click at [21, 193] on div at bounding box center [21, 193] width 7 height 7
click at [19, 192] on div at bounding box center [21, 193] width 7 height 7
click at [22, 332] on icon at bounding box center [22, 363] width 10 height 10
click at [463, 332] on icon at bounding box center [468, 423] width 10 height 10
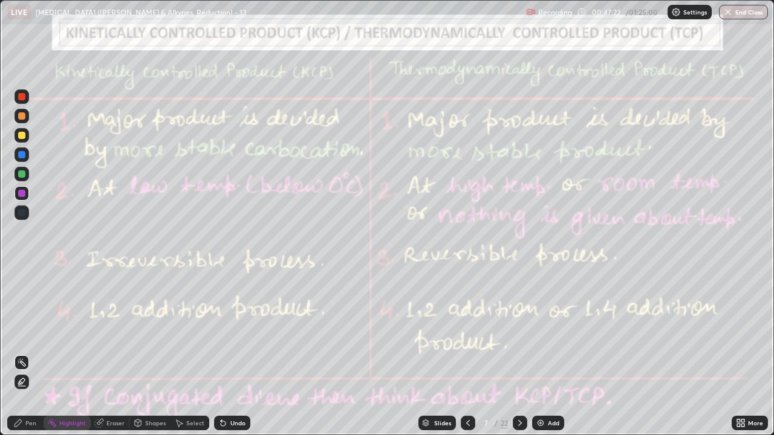
click at [519, 332] on icon at bounding box center [520, 423] width 10 height 10
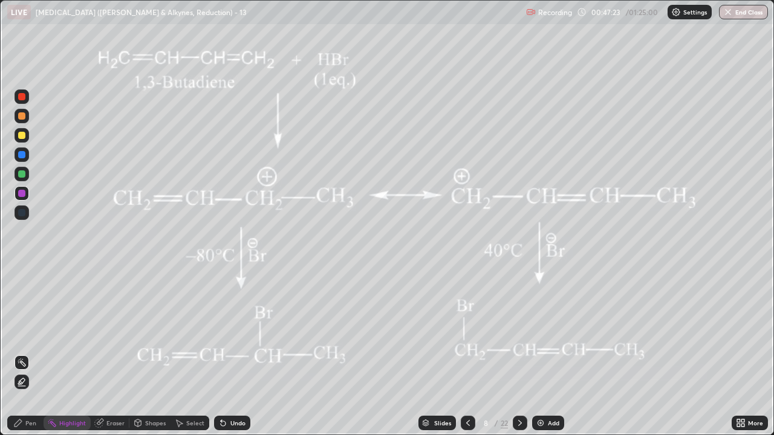
click at [62, 332] on div "Highlight" at bounding box center [72, 423] width 27 height 6
click at [30, 332] on div "Pen" at bounding box center [30, 423] width 11 height 6
click at [19, 135] on div at bounding box center [21, 135] width 7 height 7
click at [25, 180] on div at bounding box center [22, 174] width 15 height 15
click at [234, 332] on div "Undo" at bounding box center [237, 423] width 15 height 6
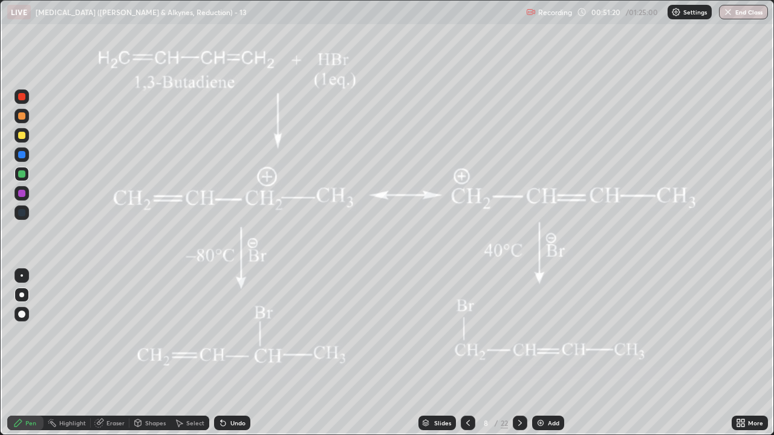
click at [21, 154] on div at bounding box center [21, 154] width 7 height 7
click at [20, 176] on div at bounding box center [21, 173] width 7 height 7
click at [235, 332] on div "Undo" at bounding box center [232, 423] width 36 height 15
click at [21, 155] on div at bounding box center [21, 154] width 7 height 7
click at [111, 332] on div "Eraser" at bounding box center [115, 423] width 18 height 6
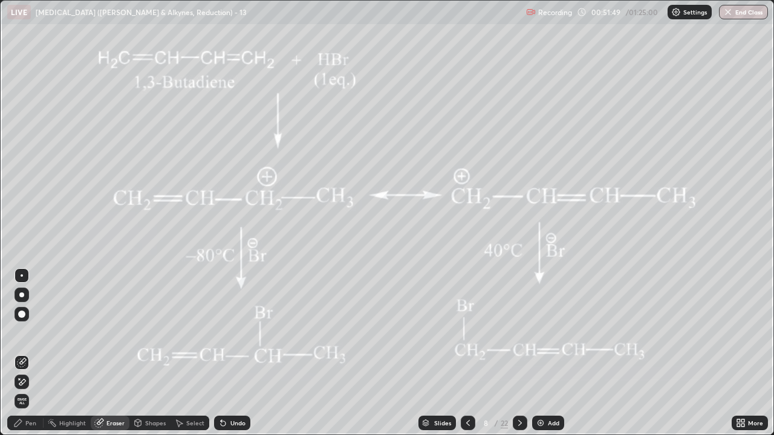
click at [29, 332] on div "Pen" at bounding box center [30, 423] width 11 height 6
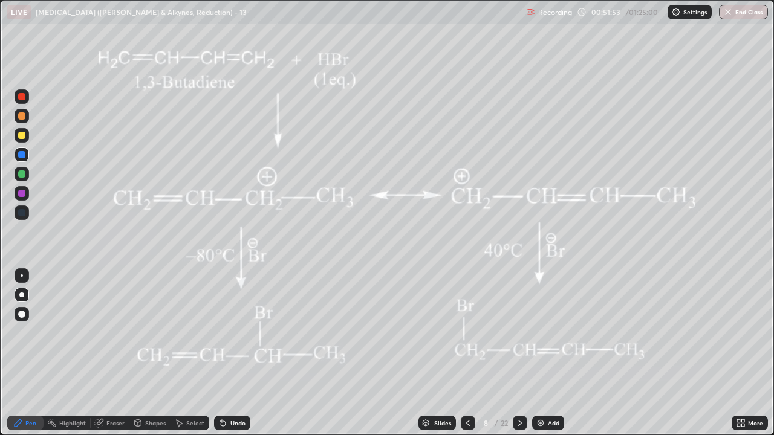
click at [22, 174] on div at bounding box center [21, 173] width 7 height 7
click at [22, 136] on div at bounding box center [21, 135] width 7 height 7
click at [24, 138] on div at bounding box center [22, 135] width 15 height 15
click at [26, 136] on div at bounding box center [22, 135] width 15 height 15
click at [20, 98] on div at bounding box center [21, 96] width 7 height 7
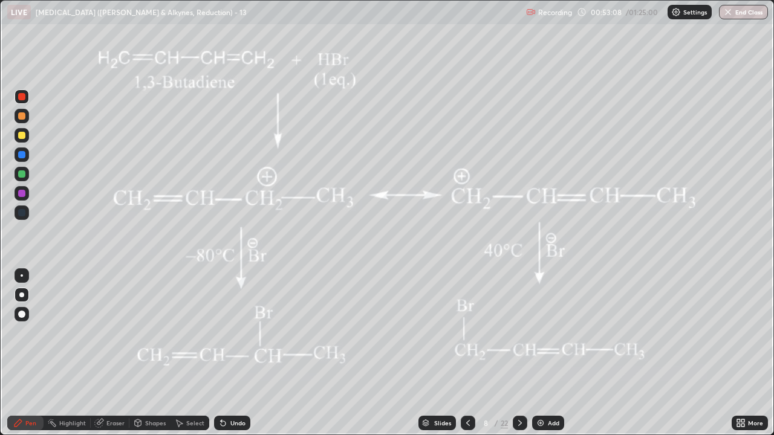
click at [19, 117] on div at bounding box center [21, 115] width 7 height 7
click at [79, 332] on div "Highlight" at bounding box center [72, 423] width 27 height 6
click at [109, 332] on div "Eraser" at bounding box center [115, 423] width 18 height 6
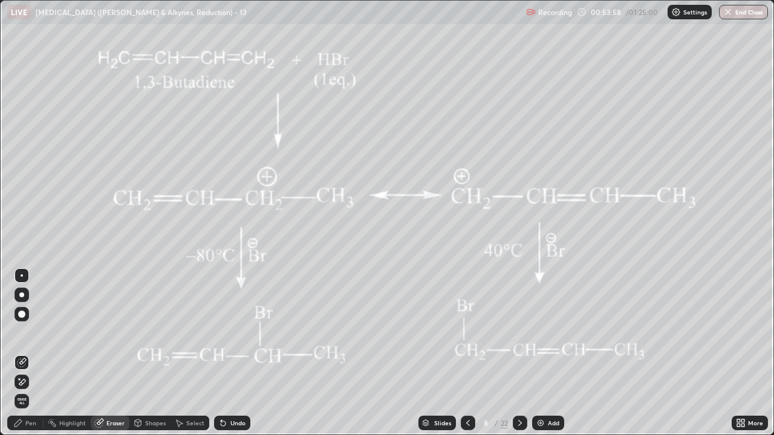
click at [26, 332] on div "Pen" at bounding box center [30, 423] width 11 height 6
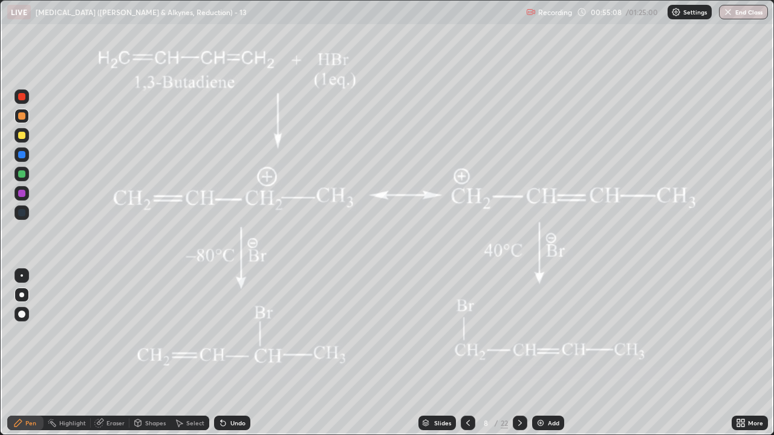
click at [74, 332] on div "Highlight" at bounding box center [72, 423] width 27 height 6
click at [34, 314] on div "Erase all" at bounding box center [21, 217] width 29 height 387
click at [193, 332] on div "Select" at bounding box center [195, 423] width 18 height 6
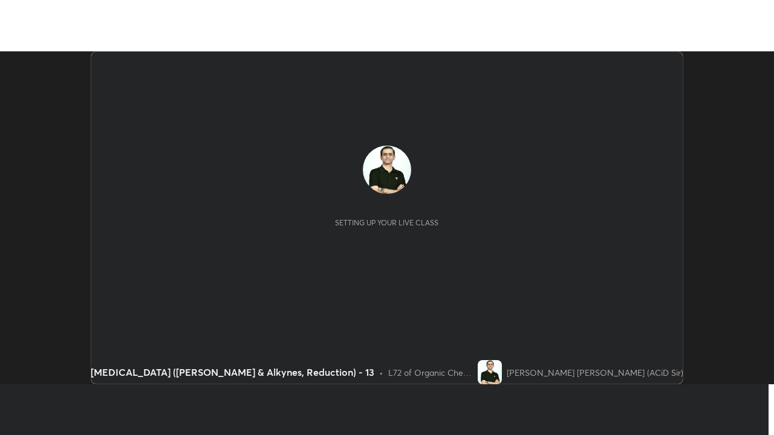
scroll to position [333, 774]
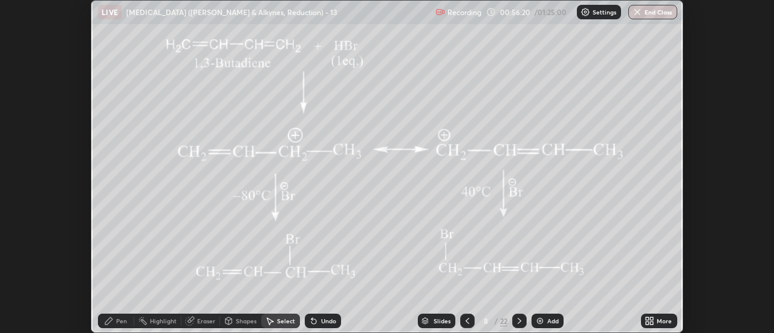
click at [657, 324] on div "More" at bounding box center [664, 321] width 15 height 6
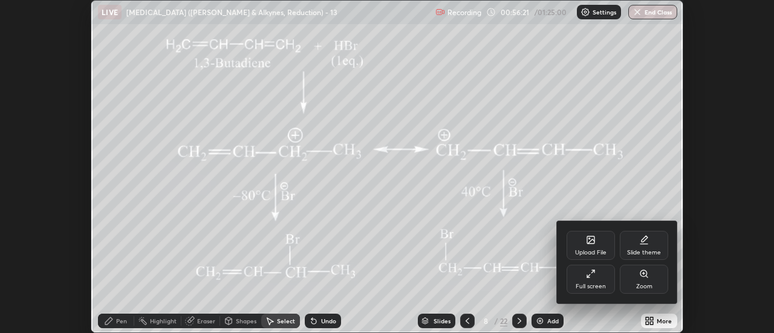
click at [591, 284] on div "Full screen" at bounding box center [591, 287] width 30 height 6
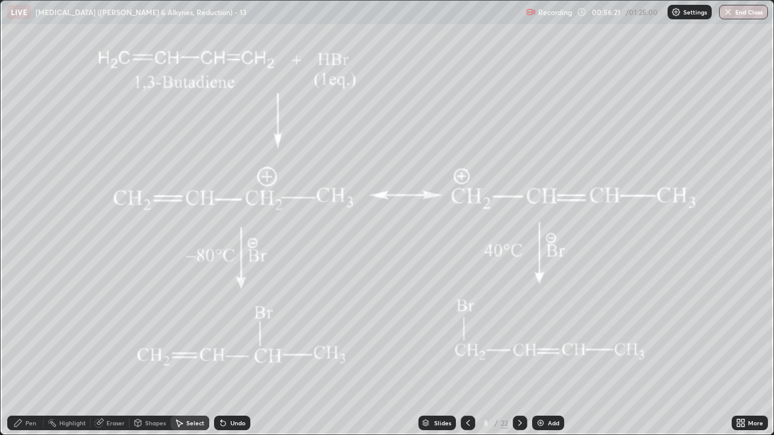
scroll to position [435, 774]
click at [221, 332] on icon at bounding box center [223, 423] width 5 height 5
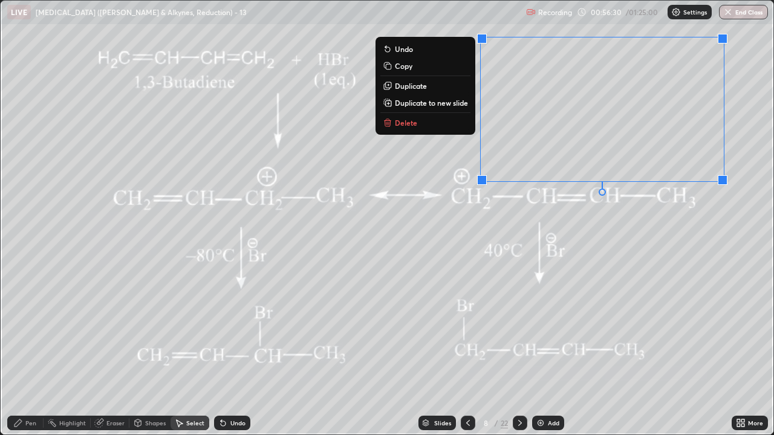
click at [581, 332] on div "0 ° Undo Copy Duplicate Duplicate to new slide Delete" at bounding box center [387, 218] width 773 height 434
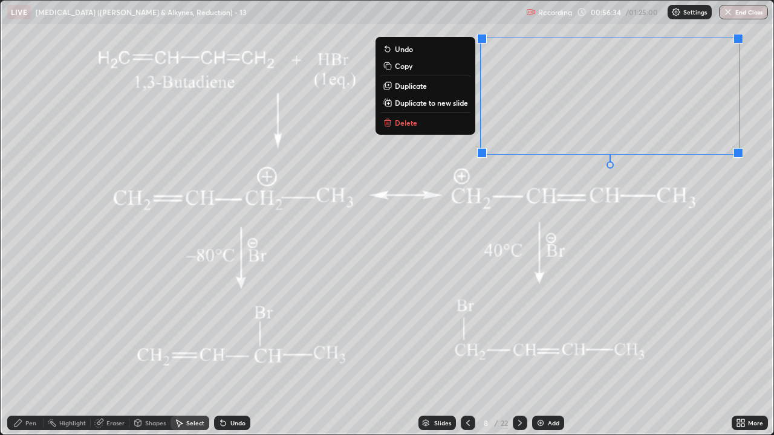
click at [423, 126] on button "Delete" at bounding box center [425, 122] width 90 height 15
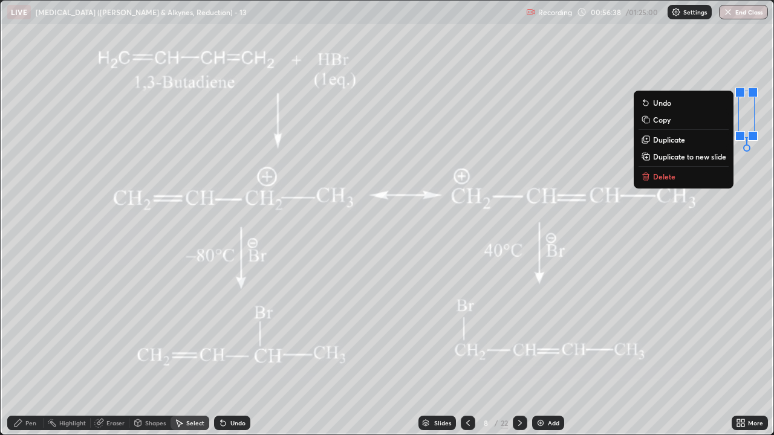
click at [677, 174] on button "Delete" at bounding box center [683, 176] width 90 height 15
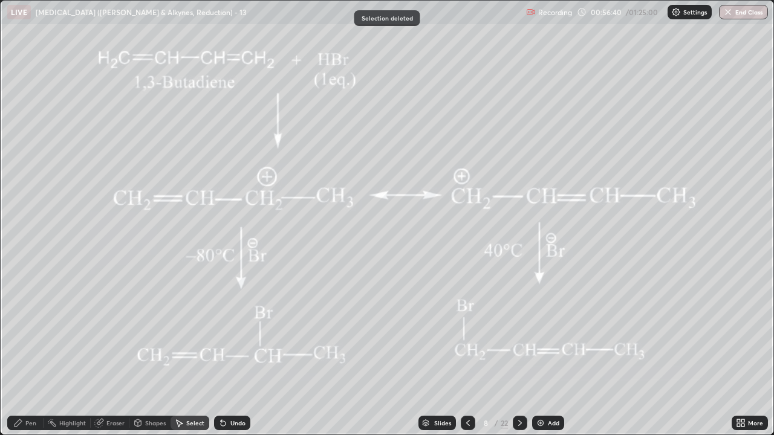
click at [74, 332] on div "Highlight" at bounding box center [72, 423] width 27 height 6
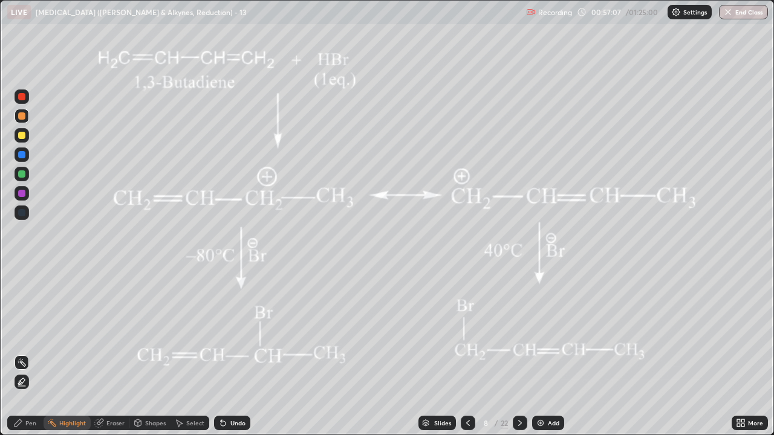
click at [14, 332] on icon at bounding box center [18, 423] width 10 height 10
click at [518, 332] on icon at bounding box center [520, 423] width 4 height 6
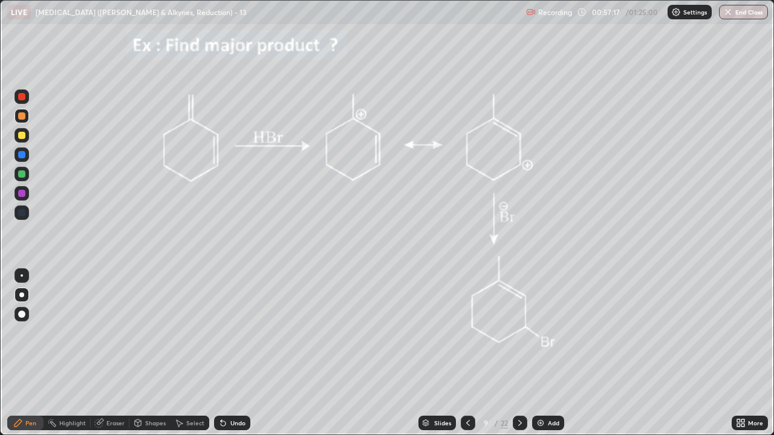
click at [467, 332] on icon at bounding box center [468, 423] width 4 height 6
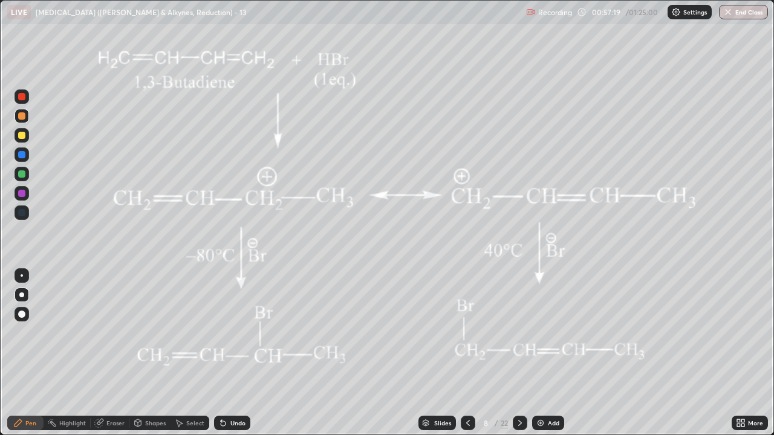
click at [517, 332] on icon at bounding box center [520, 423] width 10 height 10
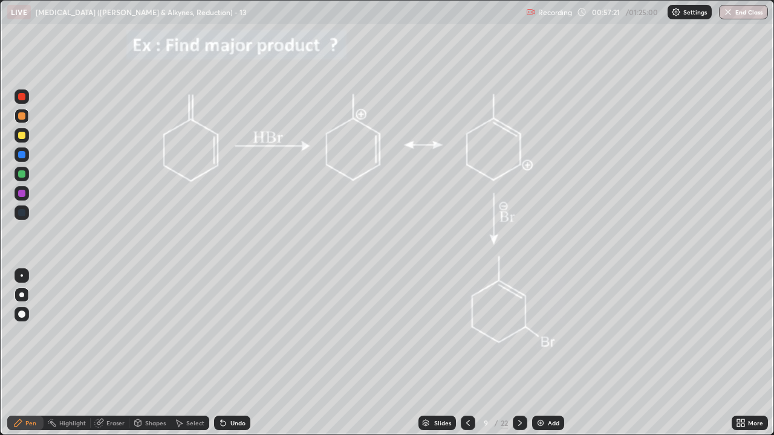
click at [21, 97] on div at bounding box center [21, 96] width 7 height 7
click at [19, 116] on div at bounding box center [21, 115] width 7 height 7
click at [221, 332] on icon at bounding box center [223, 423] width 10 height 10
click at [61, 332] on div "Highlight" at bounding box center [72, 423] width 27 height 6
click at [19, 97] on div at bounding box center [21, 96] width 7 height 7
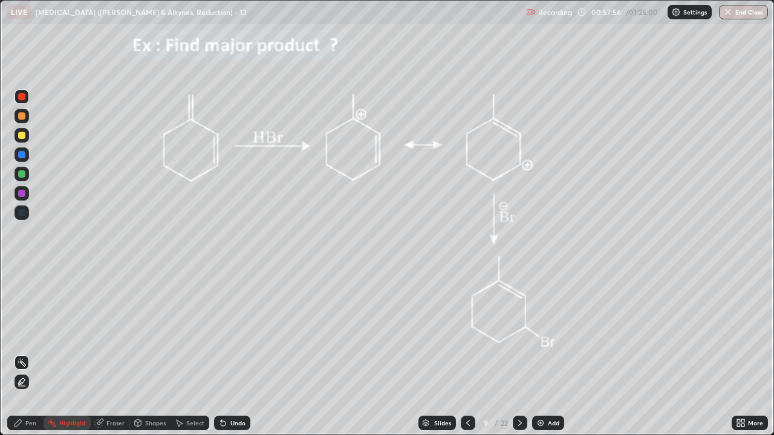
click at [28, 332] on div "Pen" at bounding box center [30, 423] width 11 height 6
click at [20, 137] on div at bounding box center [21, 135] width 7 height 7
click at [225, 332] on icon at bounding box center [223, 423] width 10 height 10
click at [235, 332] on div "Undo" at bounding box center [237, 423] width 15 height 6
click at [22, 101] on div at bounding box center [22, 96] width 15 height 15
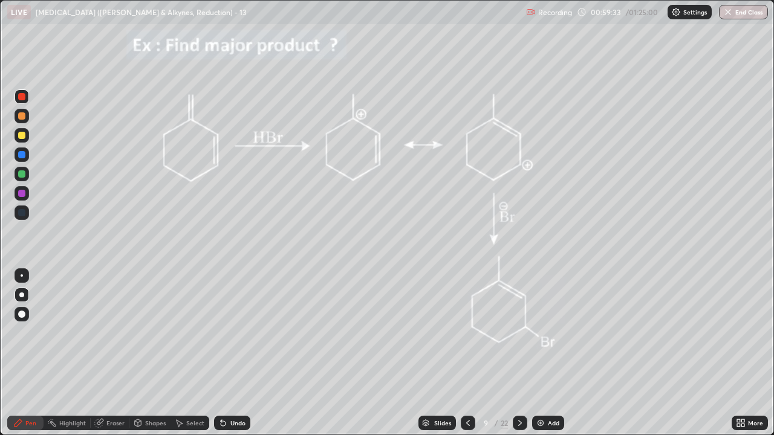
click at [27, 138] on div at bounding box center [22, 135] width 15 height 15
click at [80, 332] on div "Highlight" at bounding box center [72, 423] width 27 height 6
click at [24, 332] on div "Pen" at bounding box center [25, 423] width 36 height 15
click at [120, 332] on div "Eraser" at bounding box center [110, 423] width 39 height 15
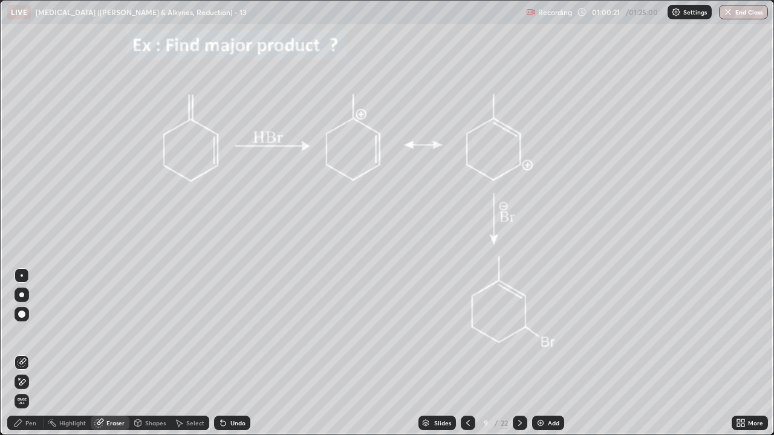
click at [24, 332] on div "Pen" at bounding box center [25, 423] width 36 height 15
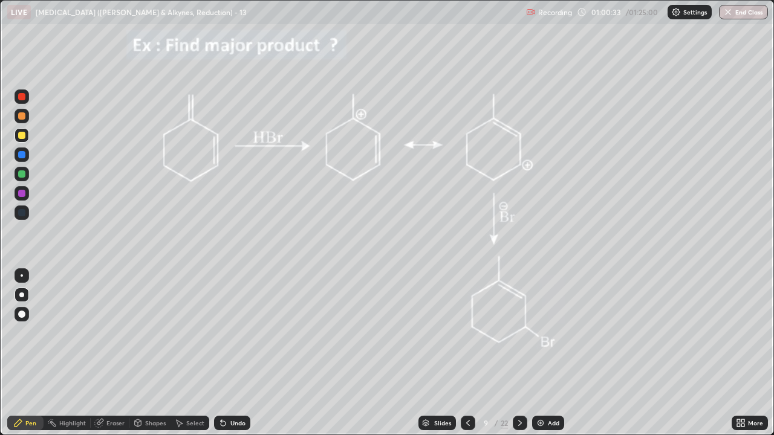
click at [20, 174] on div at bounding box center [21, 173] width 7 height 7
click at [21, 177] on div at bounding box center [21, 173] width 7 height 7
click at [19, 115] on div at bounding box center [21, 115] width 7 height 7
click at [19, 114] on div at bounding box center [21, 115] width 7 height 7
click at [465, 332] on icon at bounding box center [468, 423] width 10 height 10
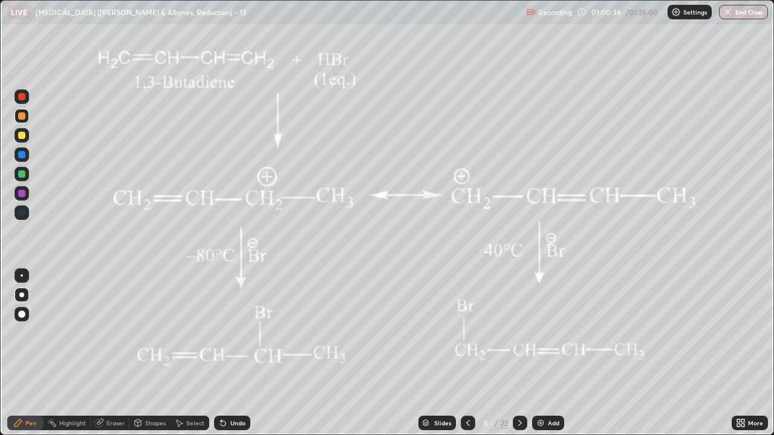
click at [461, 332] on div at bounding box center [468, 423] width 15 height 15
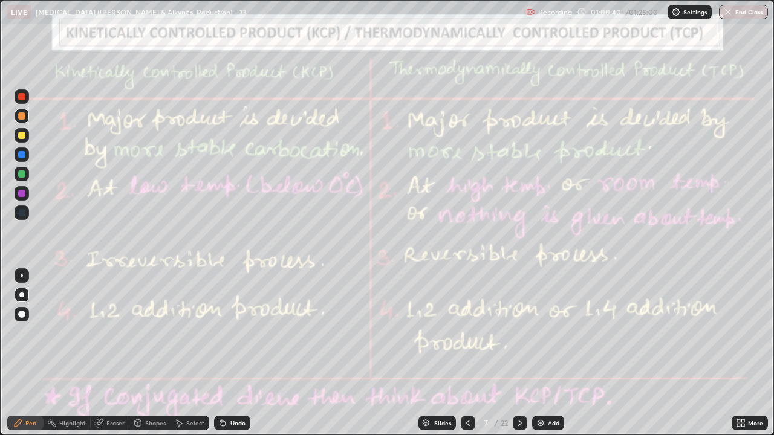
click at [519, 332] on icon at bounding box center [520, 423] width 10 height 10
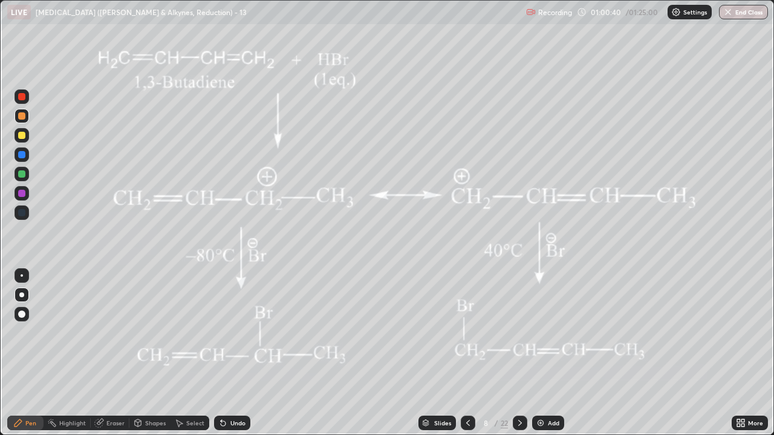
click at [519, 332] on icon at bounding box center [520, 423] width 10 height 10
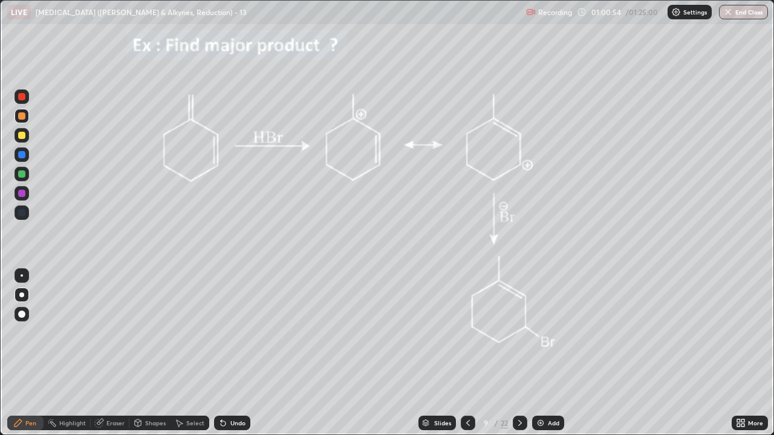
click at [240, 332] on div "Undo" at bounding box center [232, 423] width 36 height 15
click at [466, 332] on icon at bounding box center [468, 423] width 10 height 10
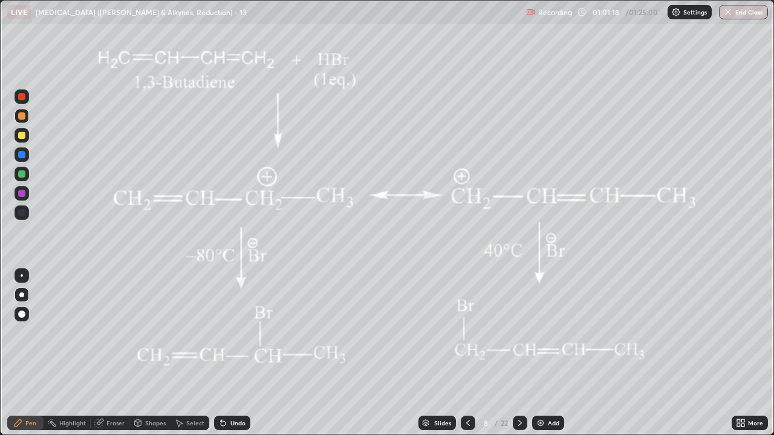
click at [466, 332] on icon at bounding box center [468, 423] width 10 height 10
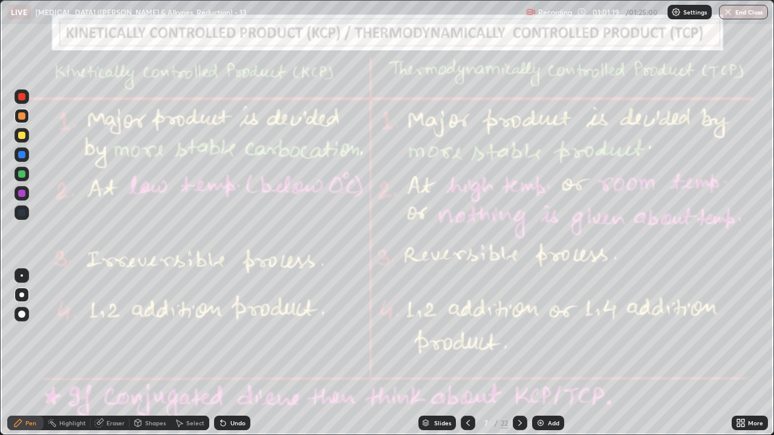
click at [467, 332] on icon at bounding box center [468, 423] width 10 height 10
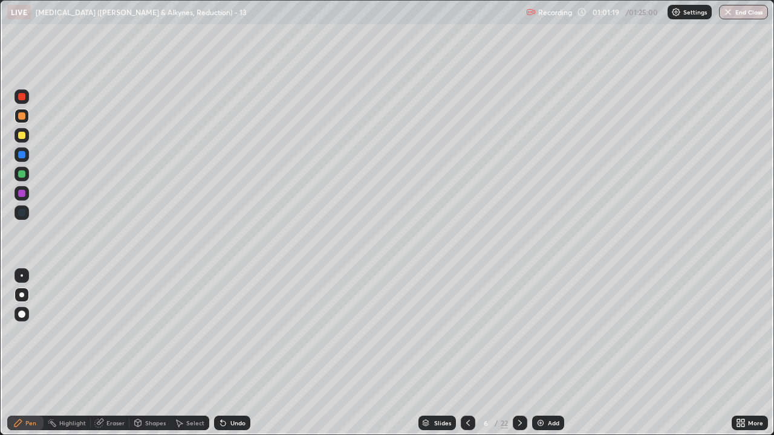
click at [466, 332] on icon at bounding box center [468, 423] width 10 height 10
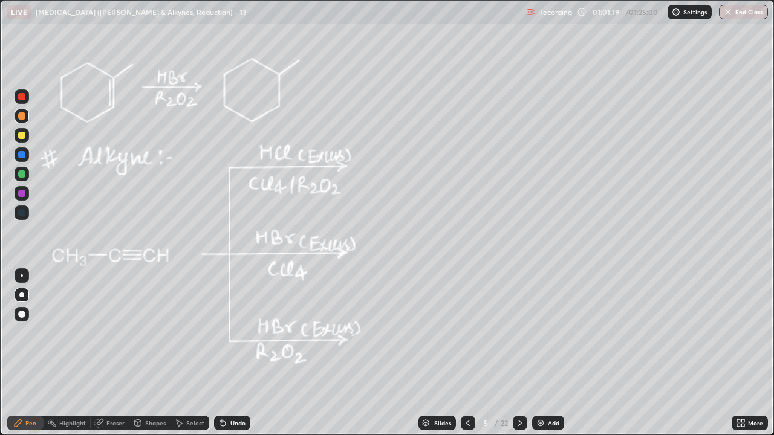
click at [466, 332] on icon at bounding box center [468, 423] width 10 height 10
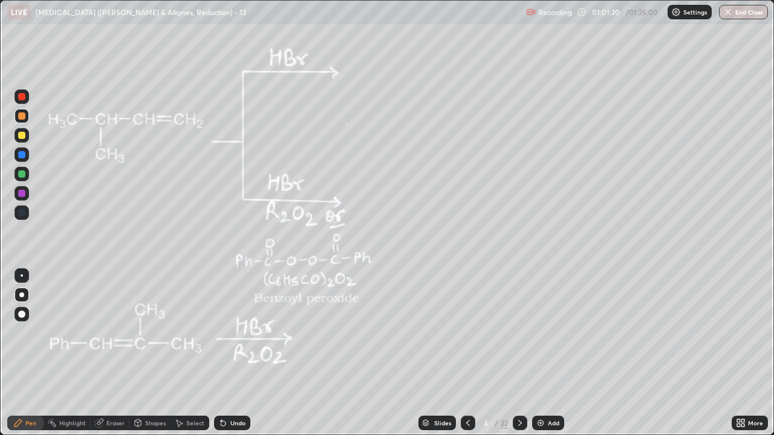
click at [468, 332] on icon at bounding box center [468, 423] width 10 height 10
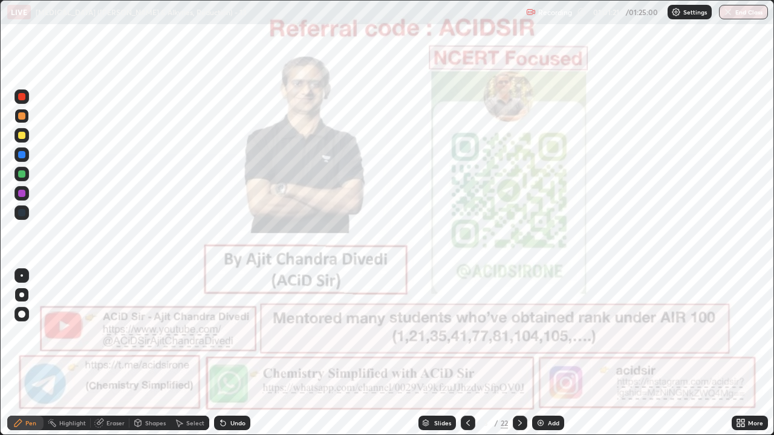
click at [467, 332] on icon at bounding box center [468, 423] width 10 height 10
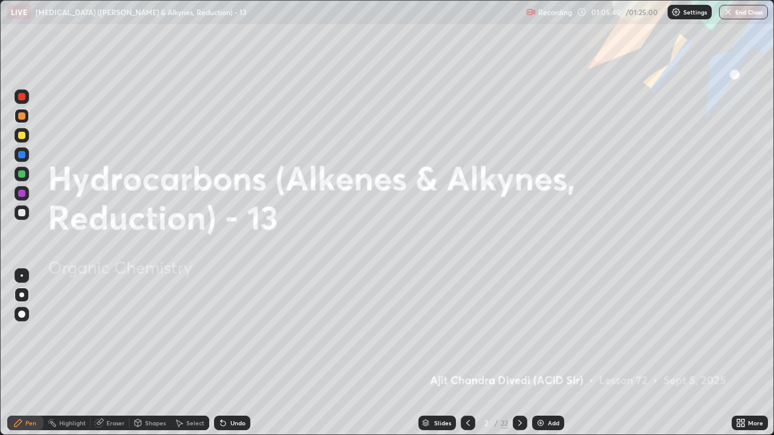
click at [514, 332] on div at bounding box center [520, 423] width 15 height 15
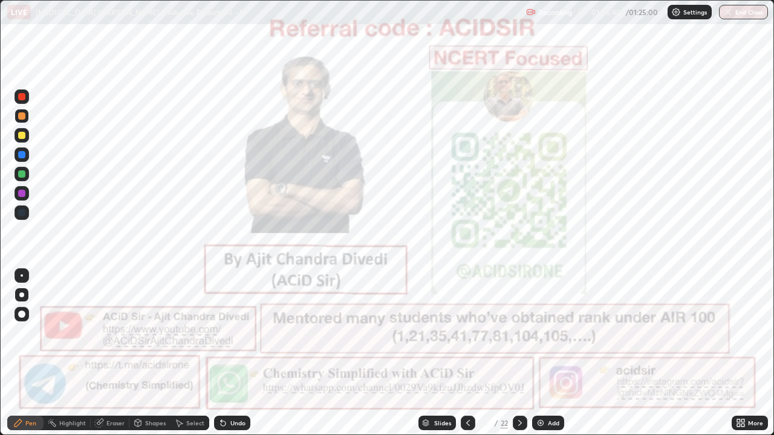
click at [518, 332] on div at bounding box center [520, 423] width 15 height 15
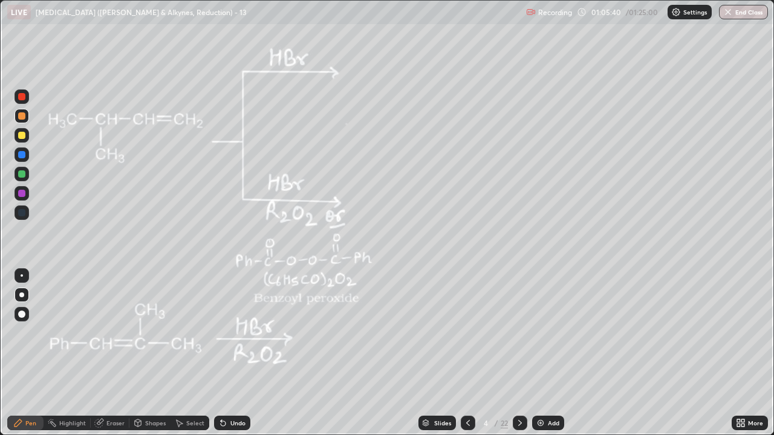
click at [520, 332] on div at bounding box center [520, 423] width 15 height 24
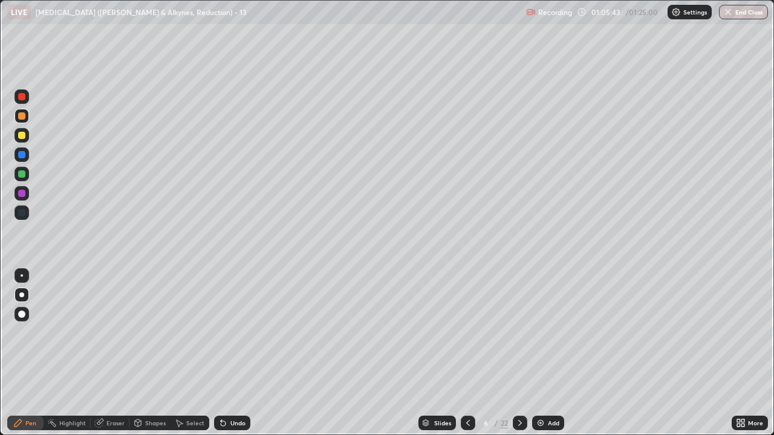
click at [519, 332] on icon at bounding box center [520, 423] width 10 height 10
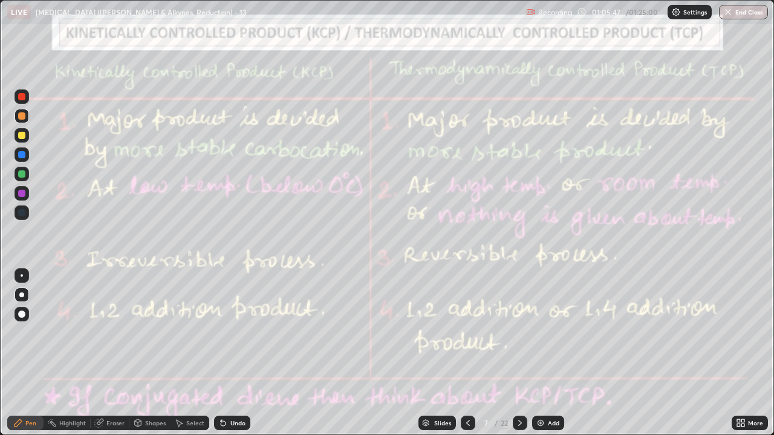
click at [519, 332] on icon at bounding box center [520, 423] width 10 height 10
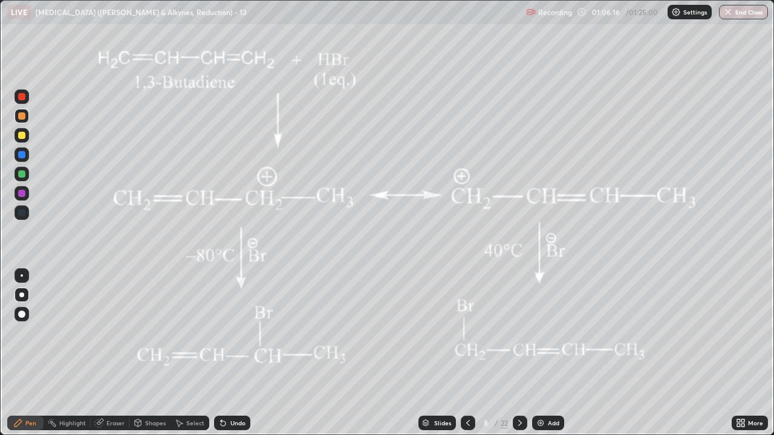
click at [519, 332] on icon at bounding box center [520, 423] width 10 height 10
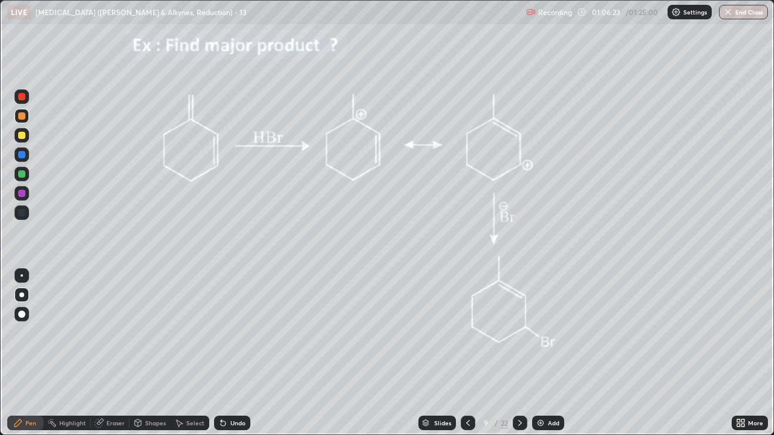
click at [22, 175] on div at bounding box center [21, 173] width 7 height 7
click at [519, 332] on icon at bounding box center [520, 423] width 10 height 10
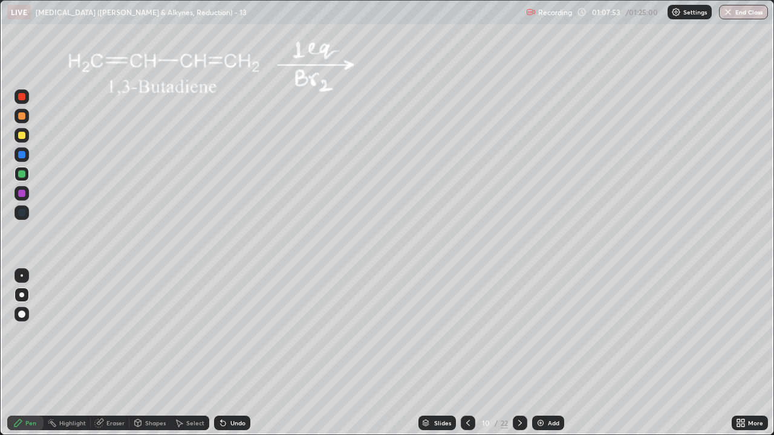
click at [18, 137] on div at bounding box center [21, 135] width 7 height 7
click at [21, 133] on div at bounding box center [21, 135] width 7 height 7
click at [24, 96] on div at bounding box center [21, 96] width 7 height 7
click at [519, 332] on icon at bounding box center [520, 423] width 4 height 6
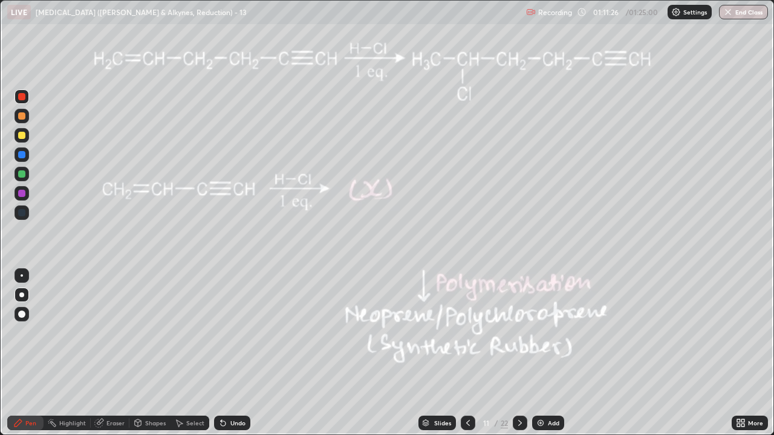
click at [18, 136] on div at bounding box center [21, 135] width 7 height 7
click at [19, 134] on div at bounding box center [21, 135] width 7 height 7
click at [225, 332] on icon at bounding box center [223, 423] width 10 height 10
click at [230, 332] on div "Undo" at bounding box center [237, 423] width 15 height 6
click at [236, 332] on div "Undo" at bounding box center [237, 423] width 15 height 6
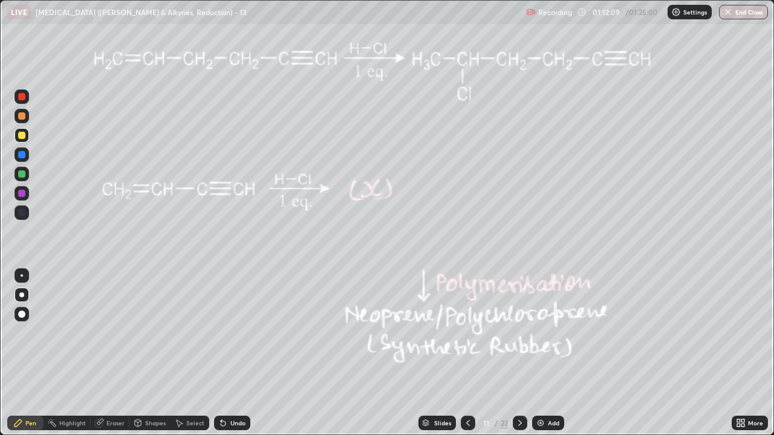
click at [236, 332] on div "Undo" at bounding box center [237, 423] width 15 height 6
click at [230, 332] on div "Undo" at bounding box center [237, 423] width 15 height 6
click at [227, 332] on div "Undo" at bounding box center [232, 423] width 36 height 15
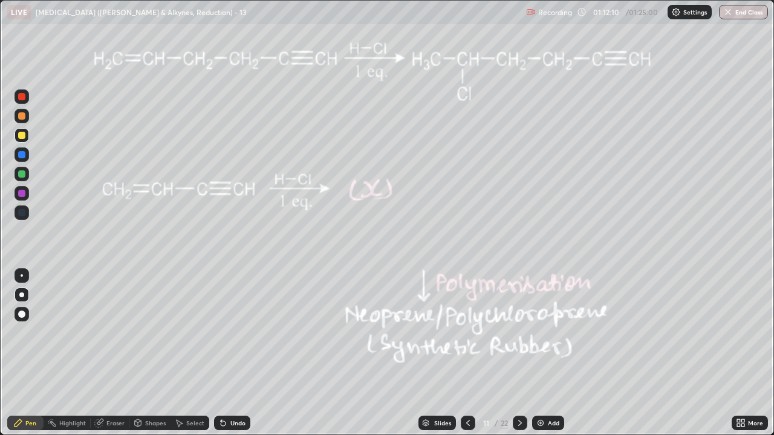
click at [230, 332] on div "Undo" at bounding box center [237, 423] width 15 height 6
click at [226, 332] on div "Undo" at bounding box center [232, 423] width 36 height 15
click at [227, 332] on div "Undo" at bounding box center [232, 423] width 36 height 15
click at [228, 332] on div "Undo" at bounding box center [232, 423] width 36 height 15
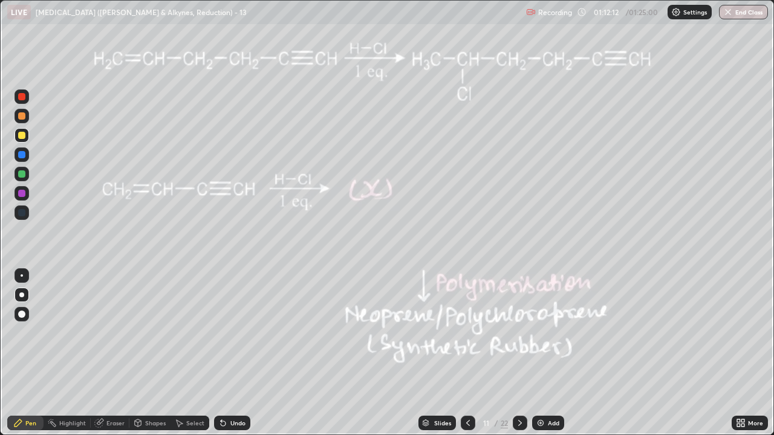
click at [230, 332] on div "Undo" at bounding box center [232, 423] width 36 height 15
click at [236, 332] on div "Undo" at bounding box center [232, 423] width 36 height 15
click at [232, 332] on div "Undo" at bounding box center [237, 423] width 15 height 6
click at [105, 332] on div "Eraser" at bounding box center [110, 423] width 39 height 15
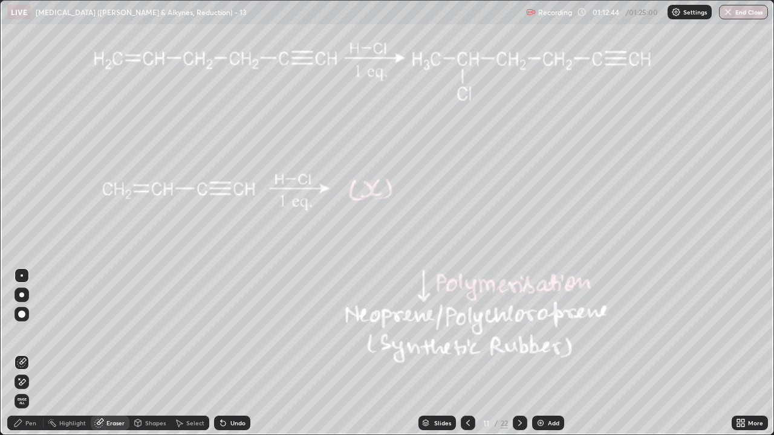
click at [66, 332] on div "Highlight" at bounding box center [72, 423] width 27 height 6
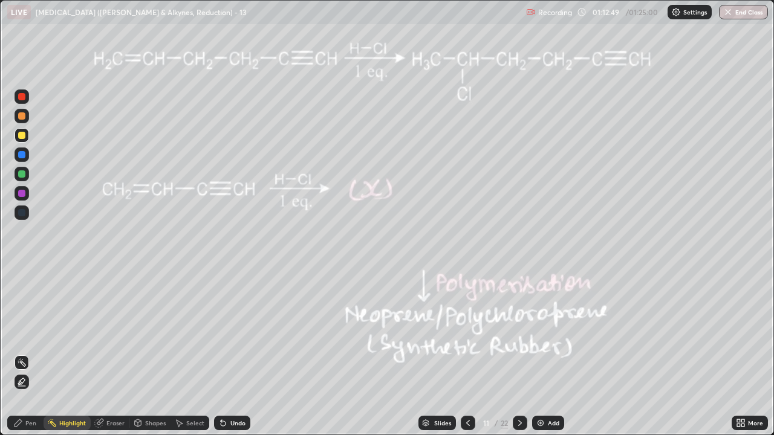
click at [21, 332] on icon at bounding box center [18, 423] width 7 height 7
click at [63, 332] on div "Highlight" at bounding box center [72, 423] width 27 height 6
click at [22, 170] on div at bounding box center [21, 173] width 7 height 7
click at [26, 168] on div at bounding box center [22, 174] width 15 height 15
click at [27, 169] on div at bounding box center [22, 174] width 15 height 15
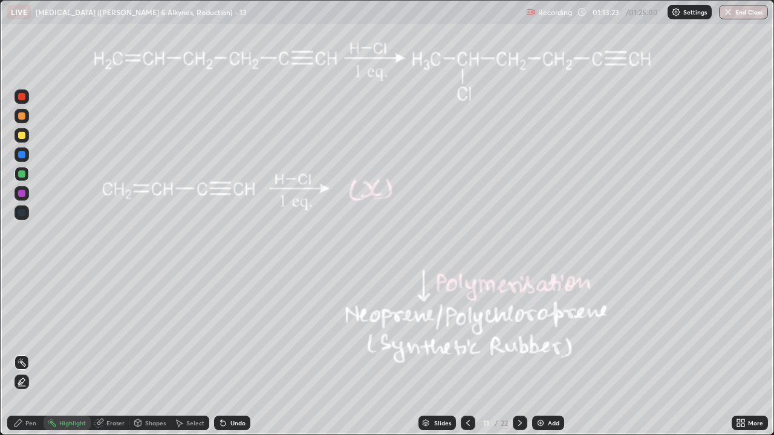
click at [24, 96] on div at bounding box center [21, 96] width 7 height 7
click at [27, 332] on div "Pen" at bounding box center [25, 423] width 36 height 15
click at [21, 174] on div at bounding box center [21, 173] width 7 height 7
click at [283, 332] on div "Slides 11 / 22 Add" at bounding box center [490, 423] width 481 height 24
click at [53, 332] on circle at bounding box center [52, 420] width 1 height 1
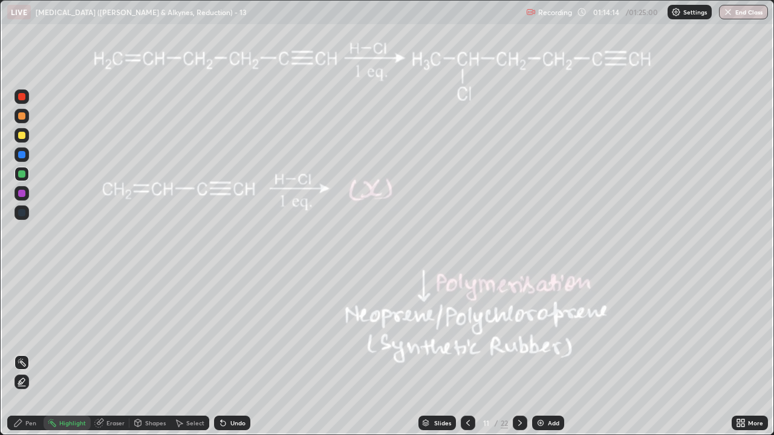
click at [18, 332] on icon at bounding box center [18, 423] width 10 height 10
click at [22, 118] on div at bounding box center [21, 115] width 7 height 7
click at [20, 116] on div at bounding box center [21, 115] width 7 height 7
click at [71, 332] on div "Highlight" at bounding box center [72, 423] width 27 height 6
click at [184, 332] on div "Select" at bounding box center [189, 423] width 39 height 15
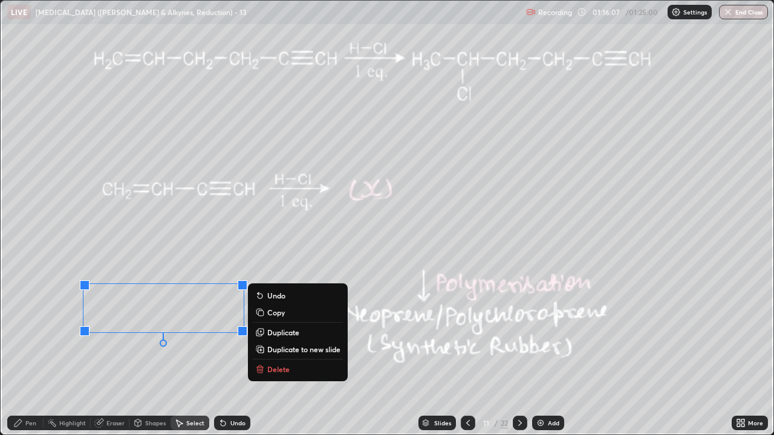
click at [288, 332] on p "Delete" at bounding box center [278, 370] width 22 height 10
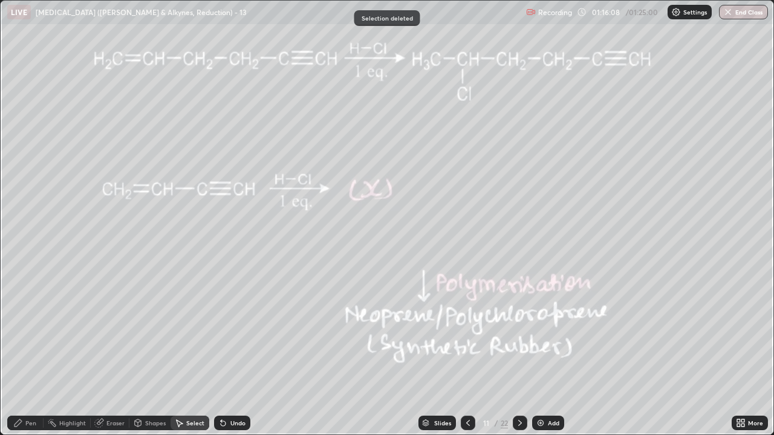
click at [19, 332] on icon at bounding box center [18, 423] width 10 height 10
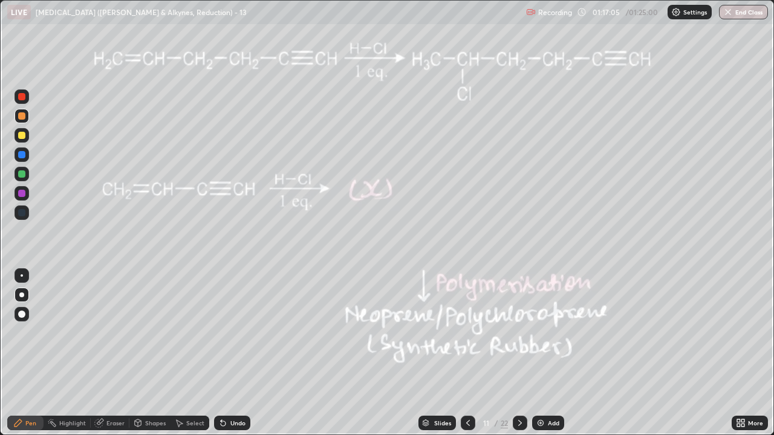
click at [519, 332] on icon at bounding box center [520, 423] width 10 height 10
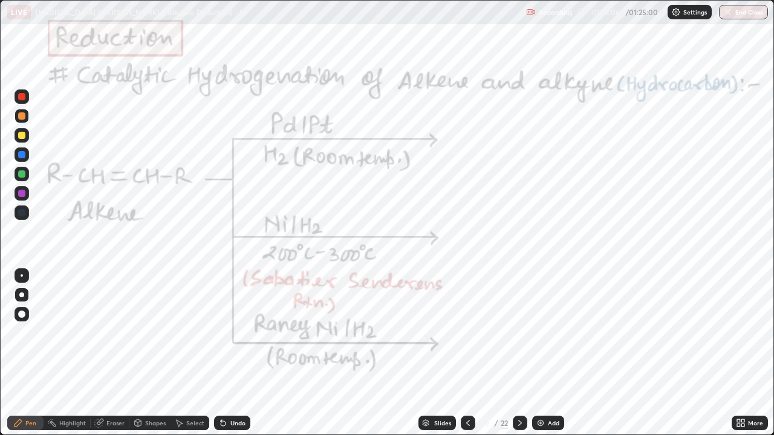
click at [21, 94] on div at bounding box center [21, 96] width 7 height 7
click at [221, 332] on icon at bounding box center [221, 420] width 1 height 1
click at [62, 332] on div "Highlight" at bounding box center [67, 423] width 47 height 15
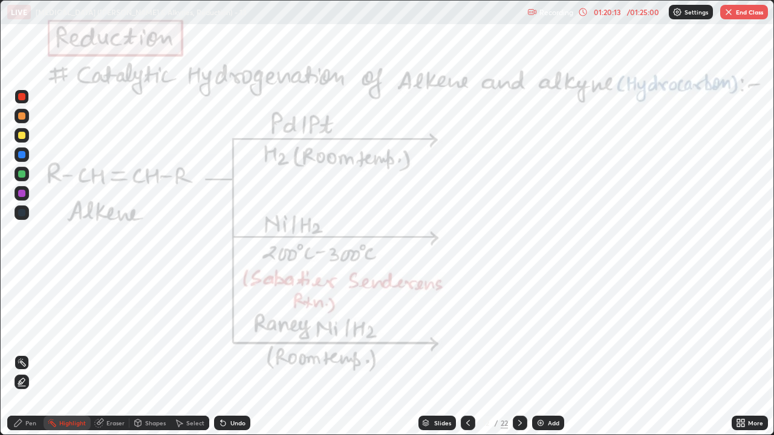
click at [13, 332] on div "Pen" at bounding box center [25, 423] width 36 height 15
click at [152, 332] on div "Shapes" at bounding box center [149, 423] width 41 height 15
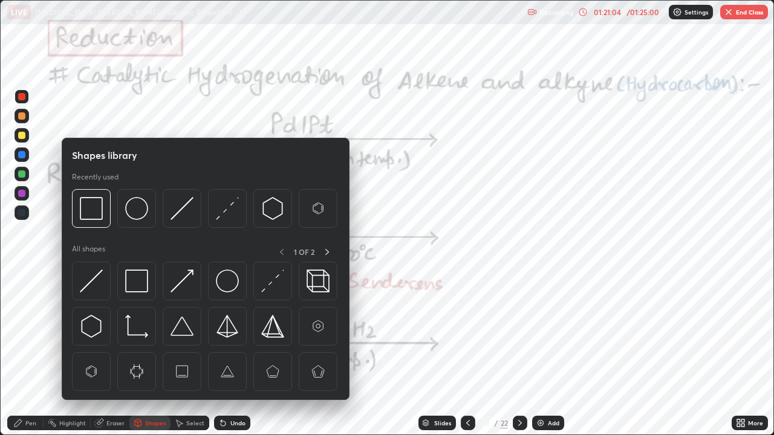
click at [21, 194] on div at bounding box center [21, 193] width 7 height 7
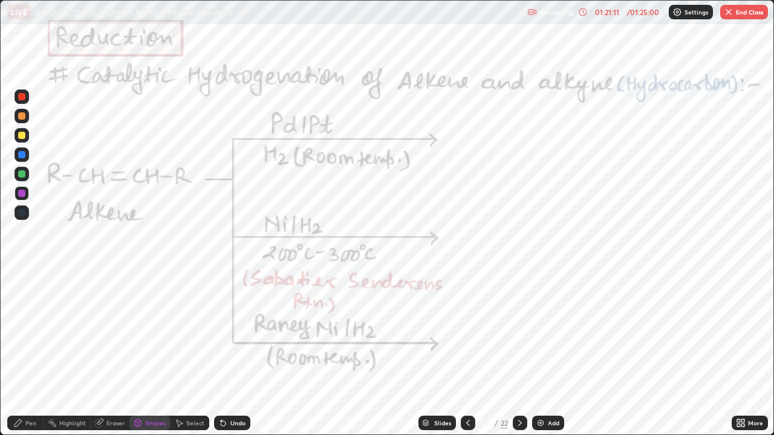
click at [16, 332] on icon at bounding box center [18, 423] width 10 height 10
click at [21, 101] on div at bounding box center [22, 96] width 15 height 15
click at [21, 99] on div at bounding box center [21, 96] width 7 height 7
click at [20, 97] on div at bounding box center [21, 96] width 7 height 7
click at [21, 103] on div at bounding box center [22, 96] width 15 height 15
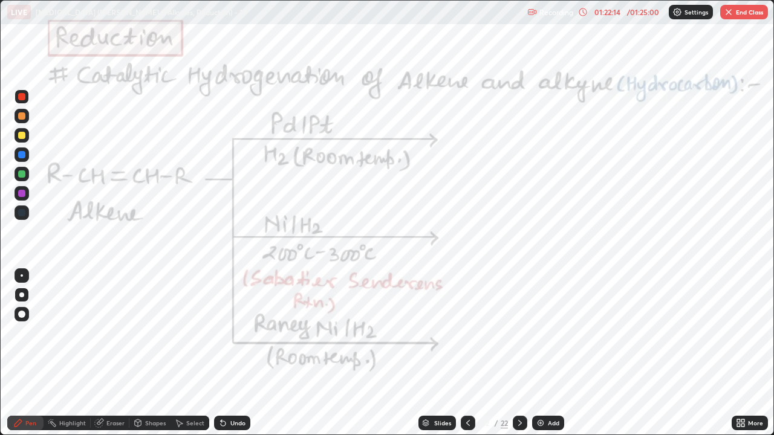
click at [16, 198] on div at bounding box center [22, 193] width 15 height 15
click at [242, 332] on div "Undo" at bounding box center [232, 423] width 36 height 15
click at [239, 332] on div "Undo" at bounding box center [232, 423] width 36 height 15
click at [23, 157] on div at bounding box center [21, 154] width 7 height 7
click at [247, 332] on div "Undo" at bounding box center [232, 423] width 36 height 15
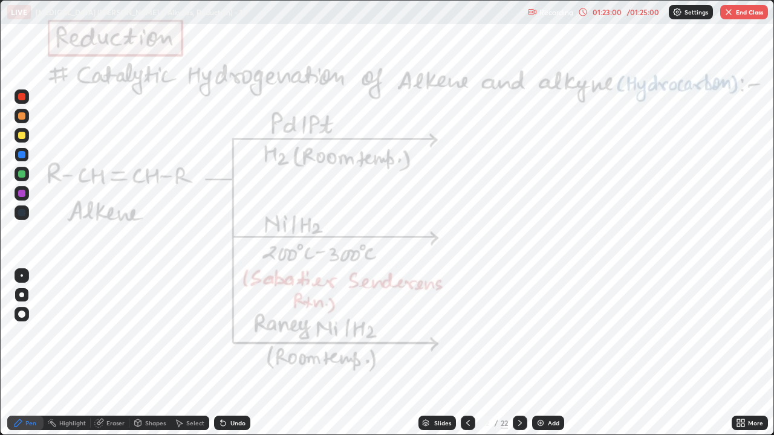
click at [19, 97] on div at bounding box center [21, 96] width 7 height 7
click at [70, 332] on div "Highlight" at bounding box center [72, 423] width 27 height 6
click at [22, 332] on icon at bounding box center [18, 423] width 10 height 10
click at [21, 195] on div at bounding box center [21, 193] width 7 height 7
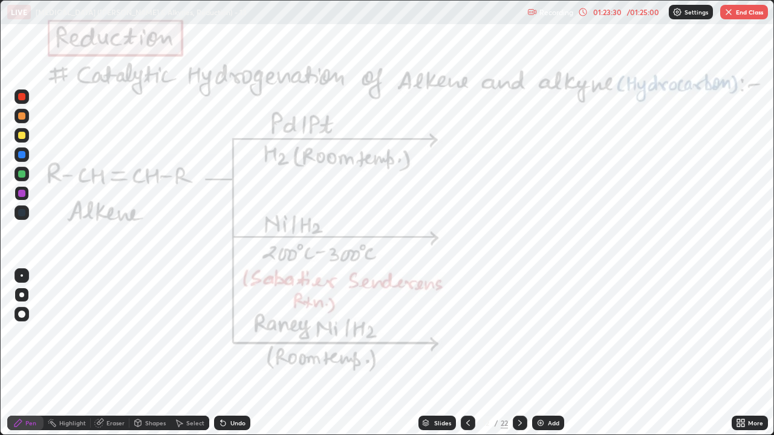
click at [151, 332] on div "Shapes" at bounding box center [155, 423] width 21 height 6
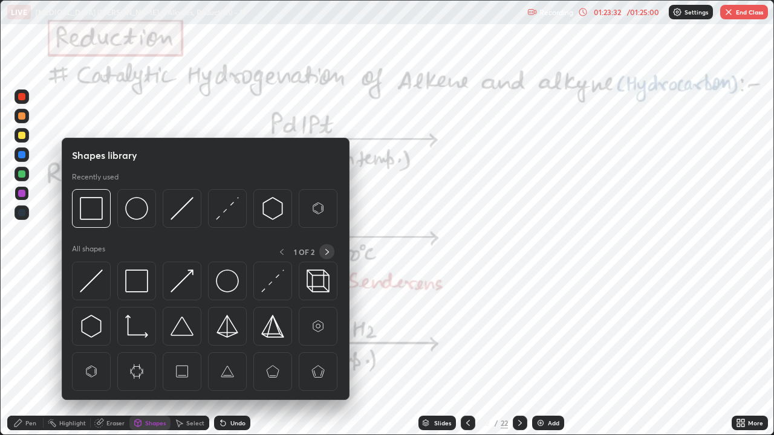
click at [325, 249] on icon at bounding box center [327, 252] width 4 height 6
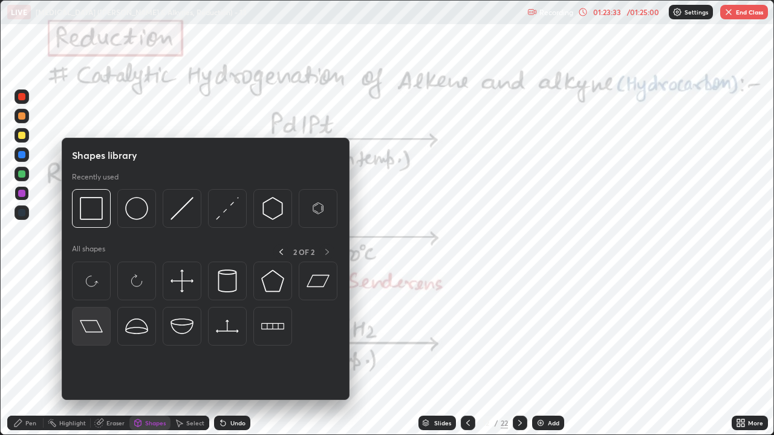
click at [99, 331] on img at bounding box center [91, 326] width 23 height 23
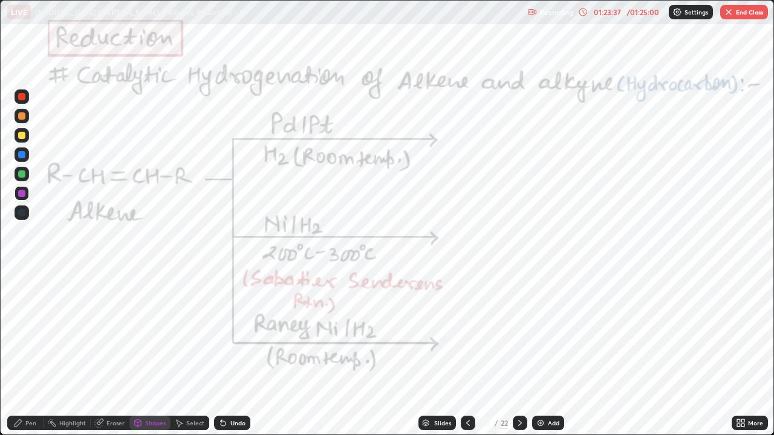
click at [22, 155] on div at bounding box center [21, 154] width 7 height 7
click at [21, 332] on icon at bounding box center [18, 423] width 10 height 10
click at [22, 193] on div at bounding box center [21, 193] width 7 height 7
click at [21, 194] on div at bounding box center [21, 193] width 7 height 7
click at [21, 193] on div at bounding box center [21, 193] width 7 height 7
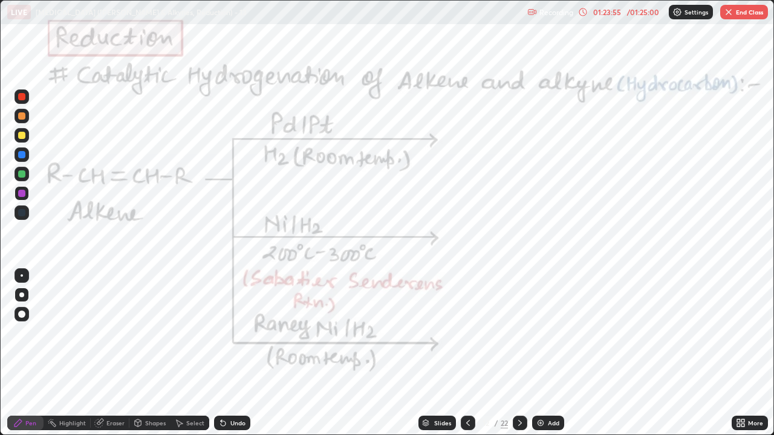
click at [519, 332] on icon at bounding box center [520, 423] width 10 height 10
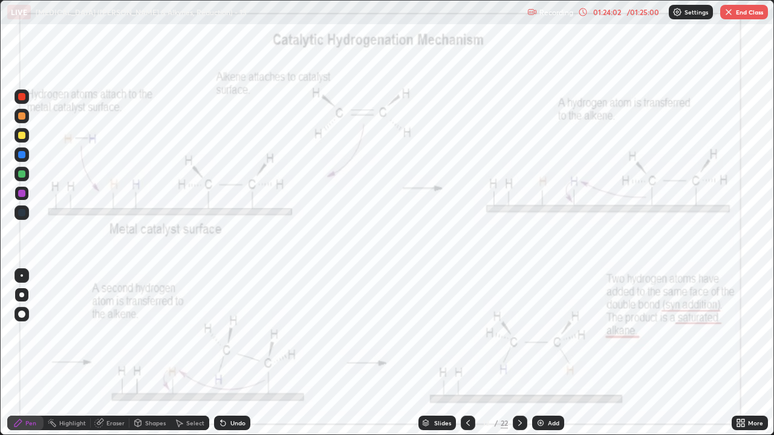
click at [466, 332] on icon at bounding box center [468, 423] width 10 height 10
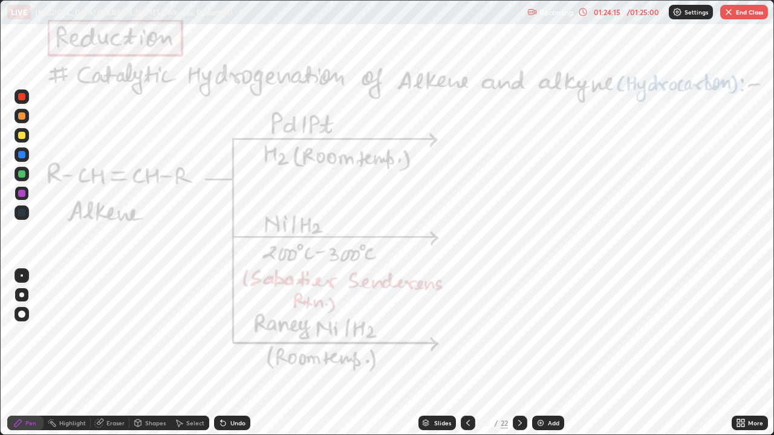
click at [22, 102] on div at bounding box center [22, 96] width 15 height 15
click at [225, 332] on icon at bounding box center [223, 423] width 10 height 10
click at [21, 193] on div at bounding box center [21, 193] width 7 height 7
click at [519, 332] on icon at bounding box center [520, 423] width 10 height 10
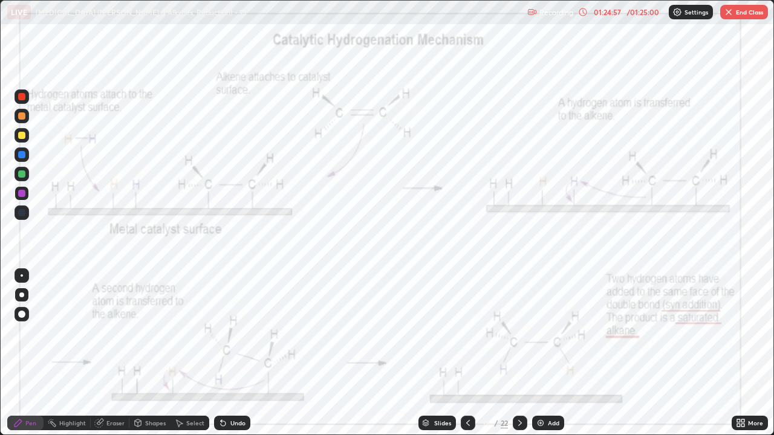
click at [74, 332] on div "Highlight" at bounding box center [72, 423] width 27 height 6
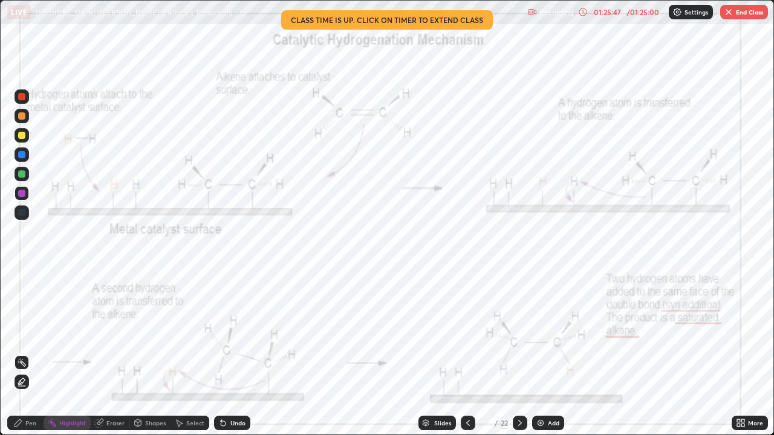
click at [602, 12] on div "01:25:47" at bounding box center [607, 11] width 34 height 7
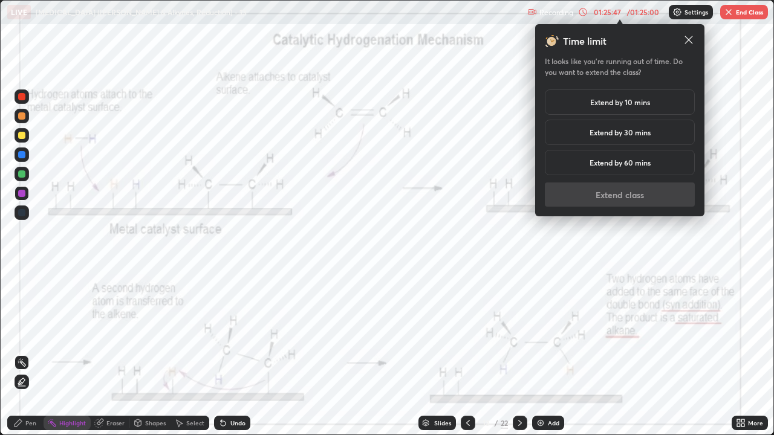
click at [591, 101] on h5 "Extend by 10 mins" at bounding box center [620, 102] width 60 height 11
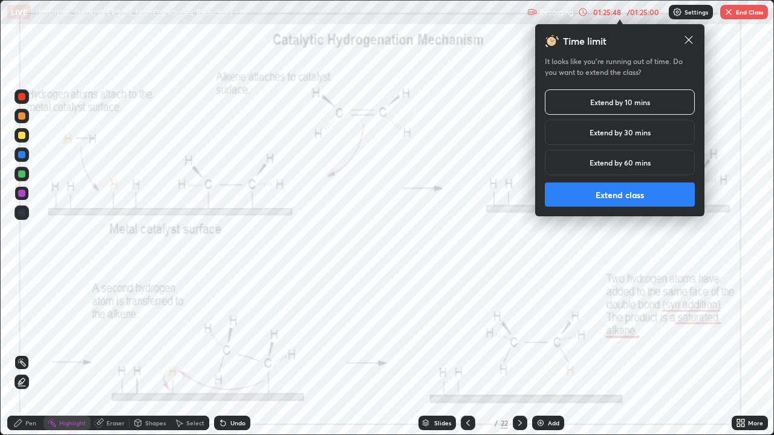
click at [579, 196] on button "Extend class" at bounding box center [620, 195] width 150 height 24
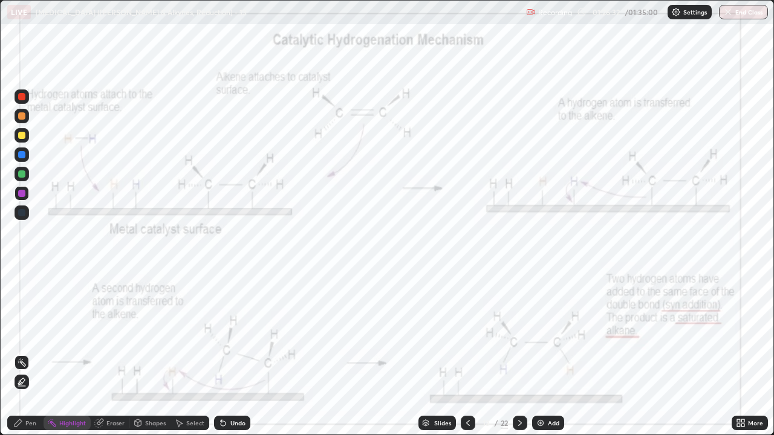
click at [461, 332] on div at bounding box center [468, 423] width 15 height 15
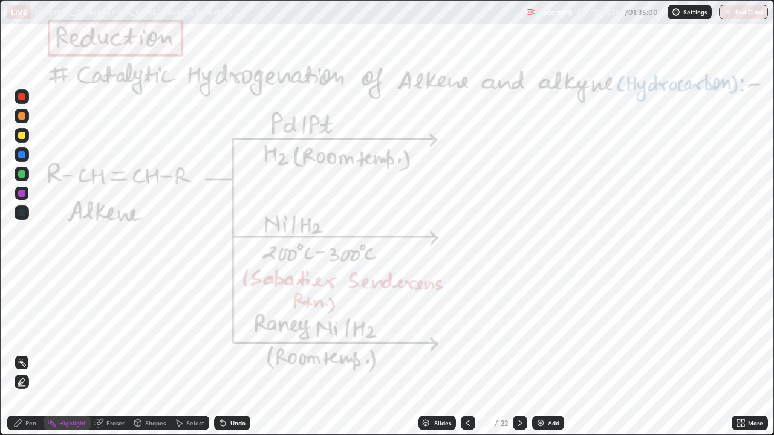
click at [29, 332] on div "Pen" at bounding box center [30, 423] width 11 height 6
click at [520, 332] on icon at bounding box center [520, 423] width 10 height 10
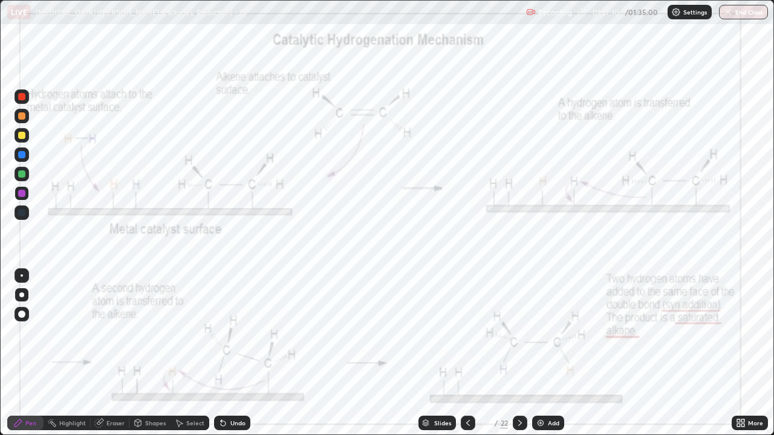
click at [515, 332] on icon at bounding box center [520, 423] width 10 height 10
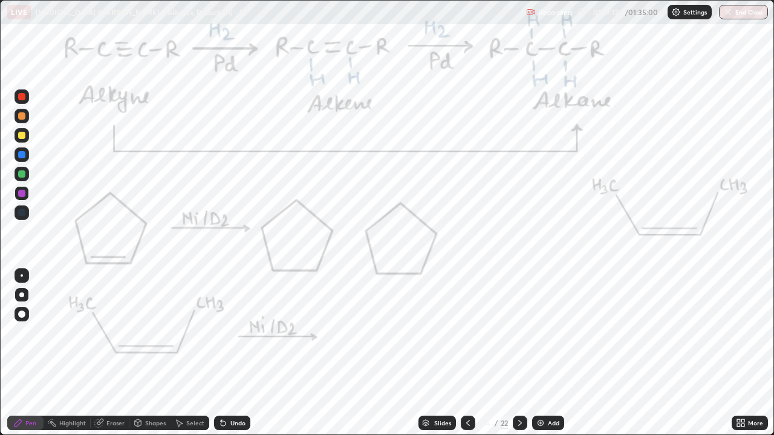
click at [466, 332] on icon at bounding box center [468, 423] width 10 height 10
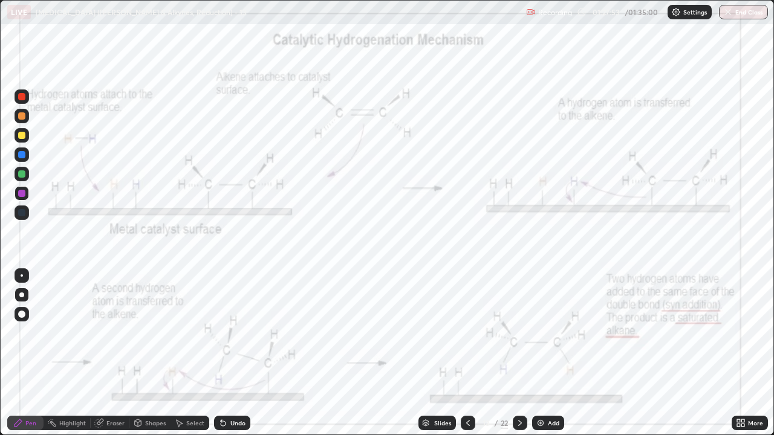
click at [519, 332] on icon at bounding box center [520, 423] width 10 height 10
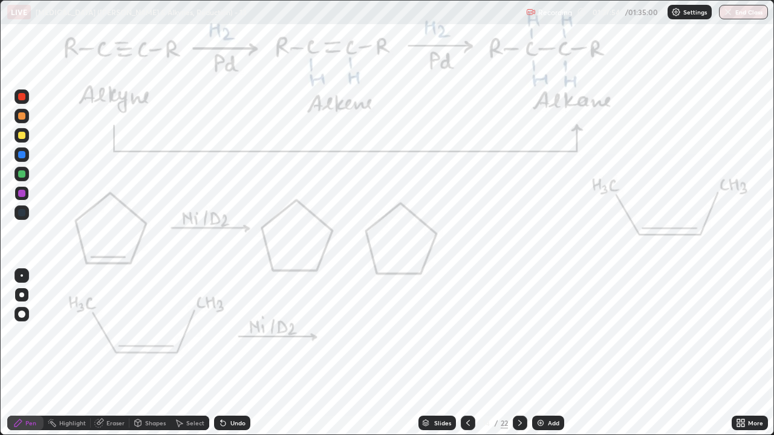
click at [466, 332] on icon at bounding box center [468, 423] width 10 height 10
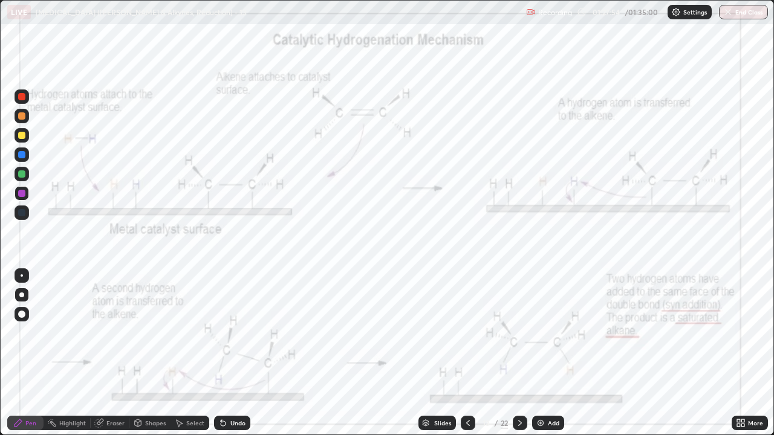
click at [466, 332] on icon at bounding box center [468, 423] width 10 height 10
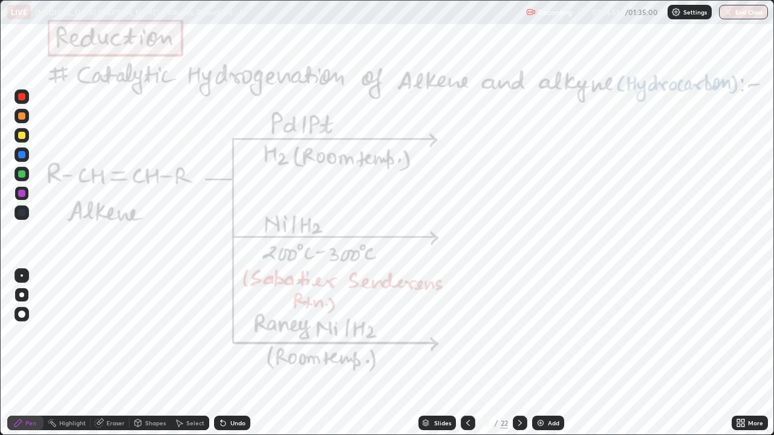
click at [737, 11] on button "End Class" at bounding box center [743, 12] width 49 height 15
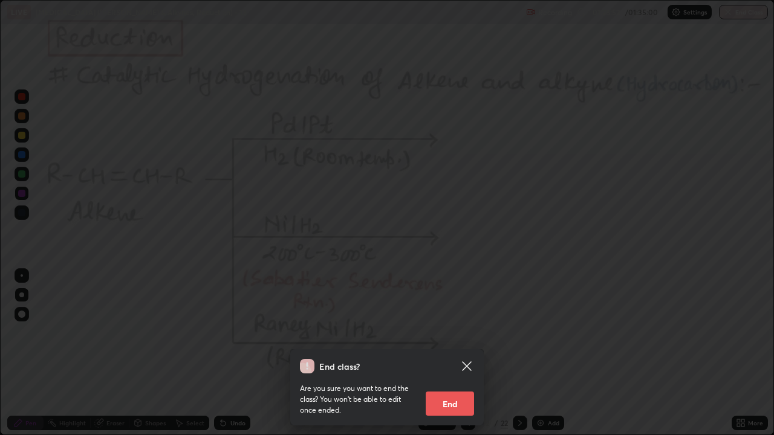
click at [458, 332] on button "End" at bounding box center [450, 404] width 48 height 24
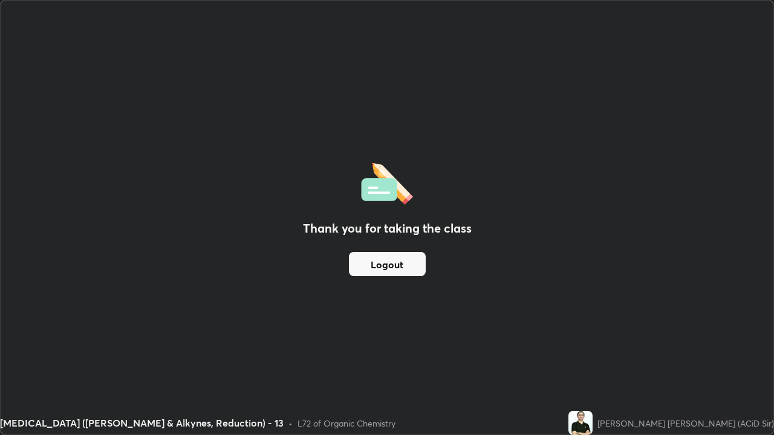
click at [390, 270] on button "Logout" at bounding box center [387, 264] width 77 height 24
